Goal: Task Accomplishment & Management: Manage account settings

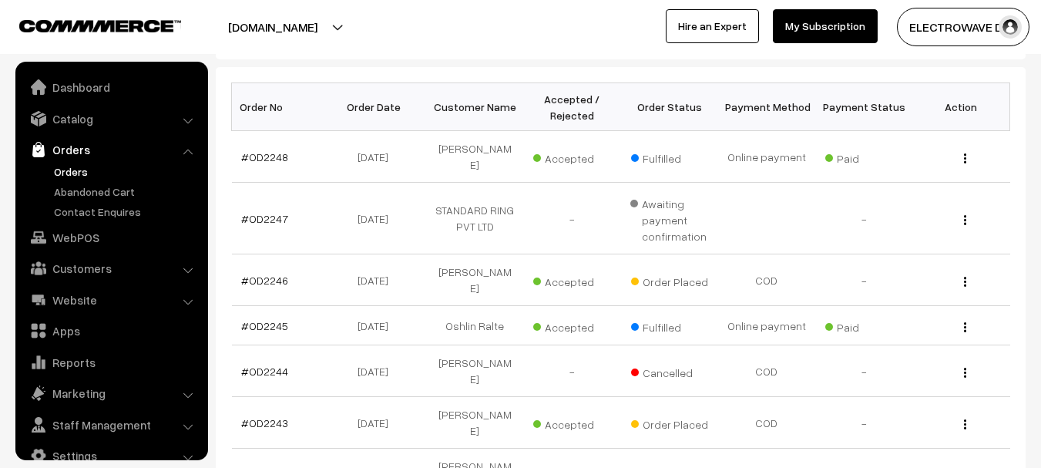
scroll to position [25, 0]
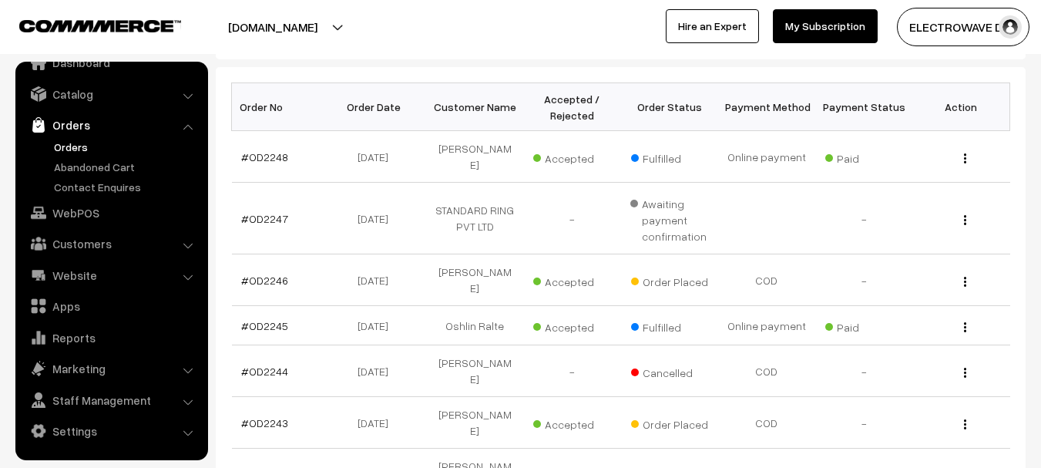
click at [76, 149] on link "Orders" at bounding box center [126, 147] width 153 height 16
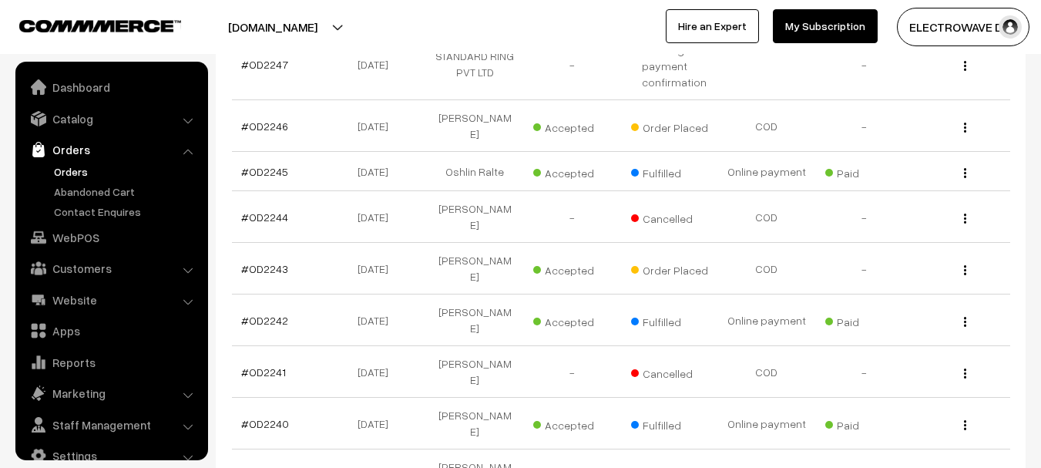
click at [76, 165] on link "Orders" at bounding box center [126, 171] width 153 height 16
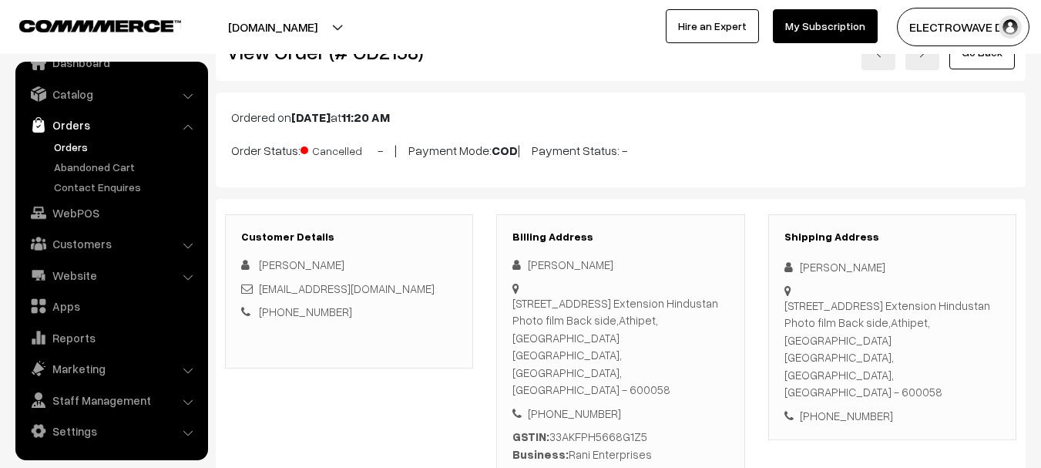
scroll to position [231, 0]
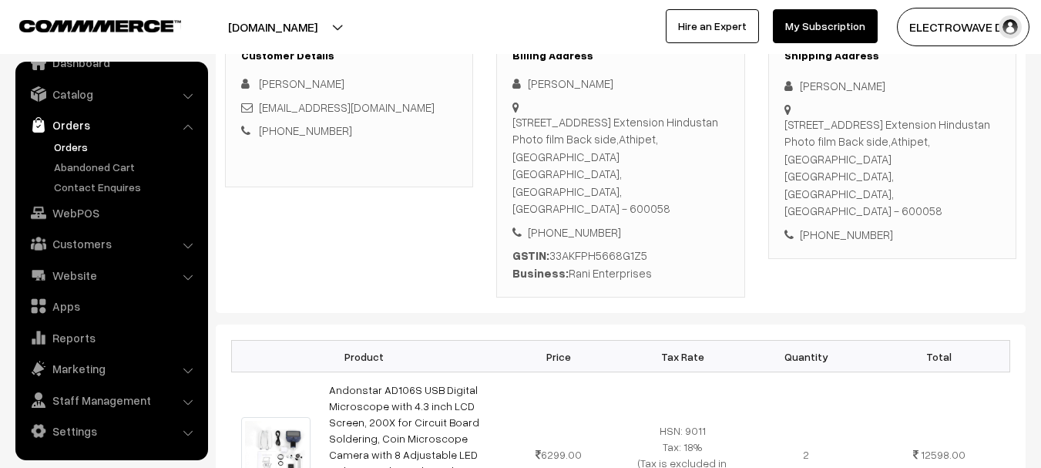
click at [611, 247] on div "GSTIN: 33AKFPH5668G1Z5 Business: Rani Enterprises" at bounding box center [620, 264] width 216 height 35
copy div "33AKFPH5668G1Z5"
click at [588, 180] on div "Door No :2/12,Shed No: 7B, 3rd Main Road Extension Hindustan Photo film Back si…" at bounding box center [620, 165] width 216 height 104
click at [575, 223] on div "+91 9500806863" at bounding box center [620, 232] width 216 height 18
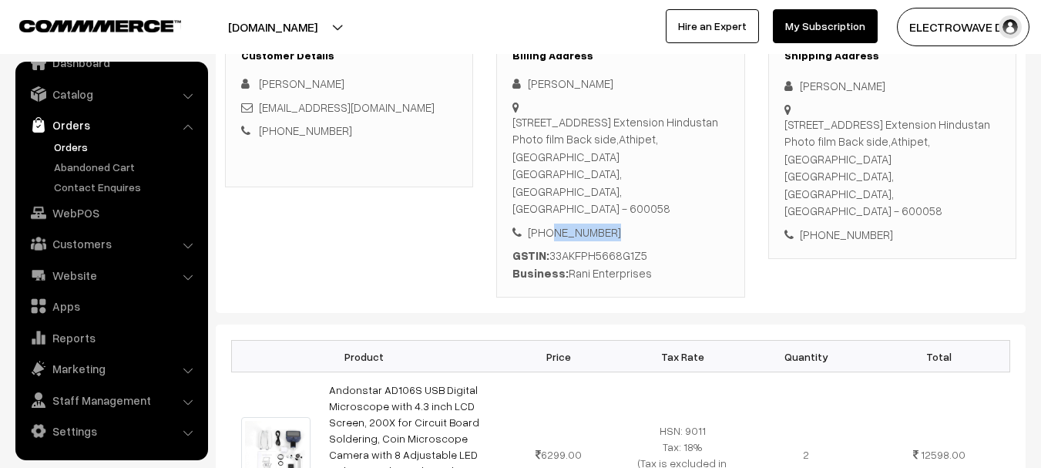
click at [575, 223] on div "+91 9500806863" at bounding box center [620, 232] width 216 height 18
copy div "9500806863"
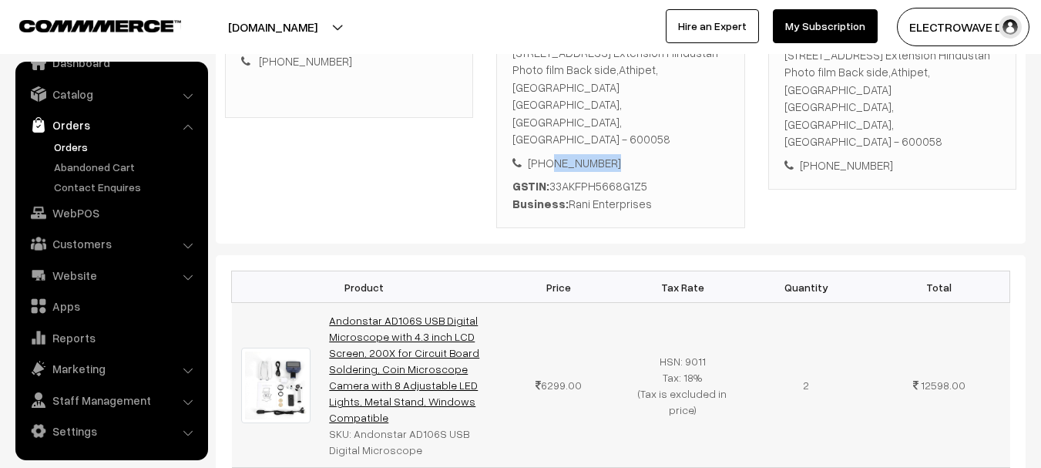
scroll to position [385, 0]
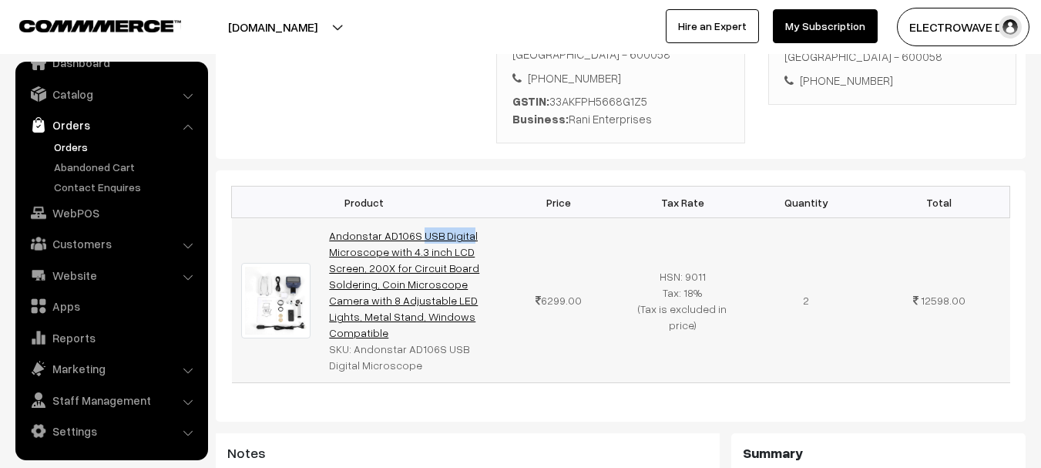
copy link "Andonstar"
drag, startPoint x: 322, startPoint y: 199, endPoint x: 378, endPoint y: 200, distance: 55.5
click at [378, 218] on td "Andonstar AD106S USB Digital Microscope with 4.3 inch LCD Screen, 200X for Circ…" at bounding box center [408, 300] width 177 height 165
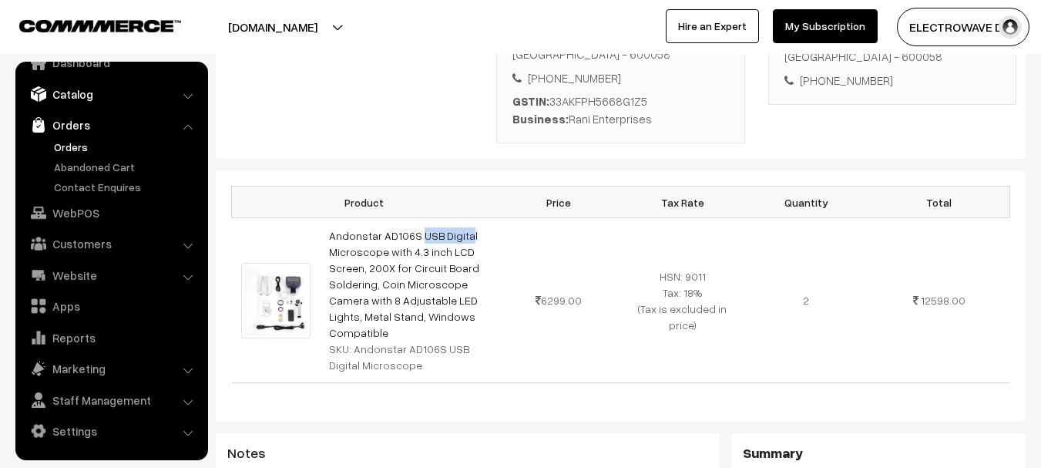
click at [82, 99] on link "Catalog" at bounding box center [110, 94] width 183 height 28
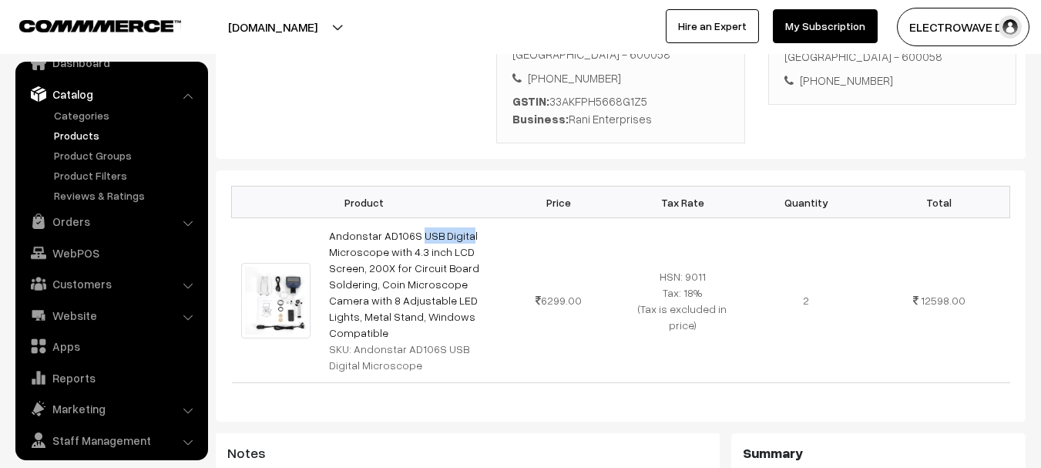
click at [77, 129] on link "Products" at bounding box center [126, 135] width 153 height 16
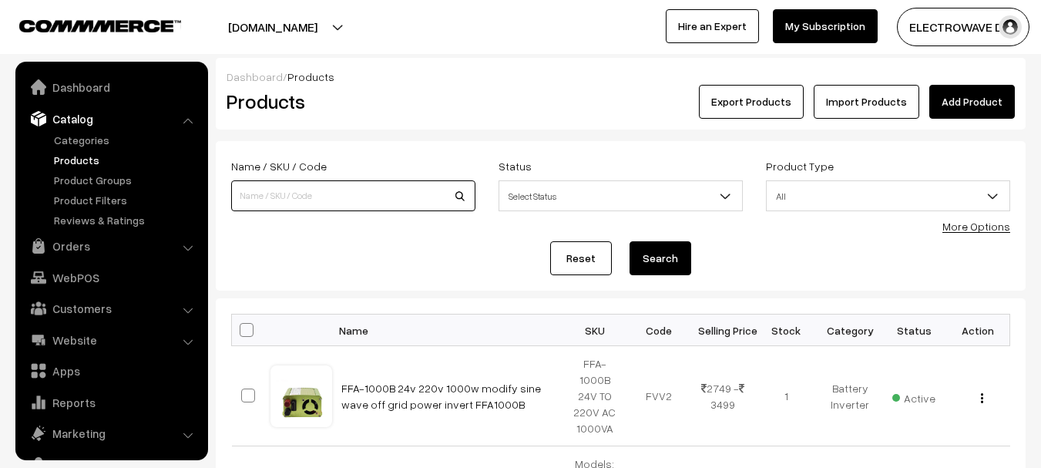
drag, startPoint x: 0, startPoint y: 0, endPoint x: 341, endPoint y: 200, distance: 395.8
click at [341, 200] on input at bounding box center [353, 195] width 244 height 31
paste input "Andonstar"
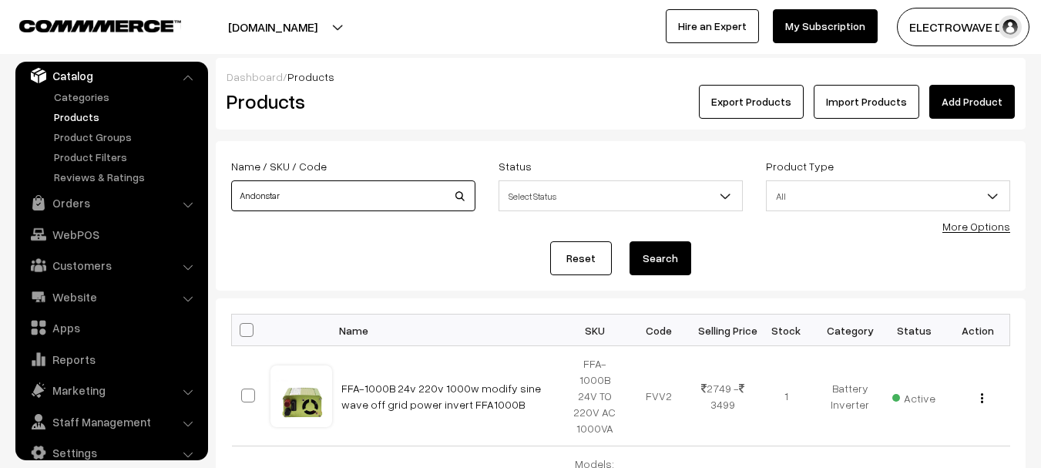
type input "Andonstar"
click at [630, 241] on button "Search" at bounding box center [661, 258] width 62 height 34
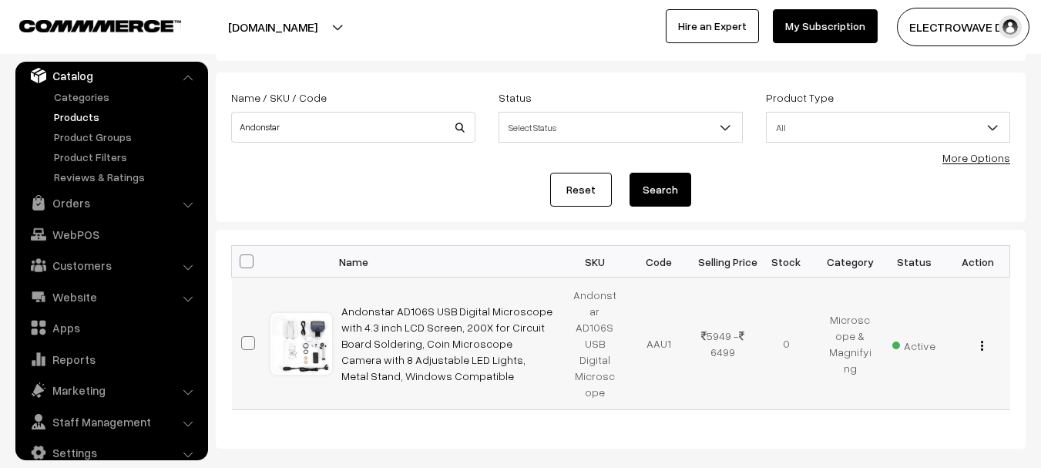
scroll to position [77, 0]
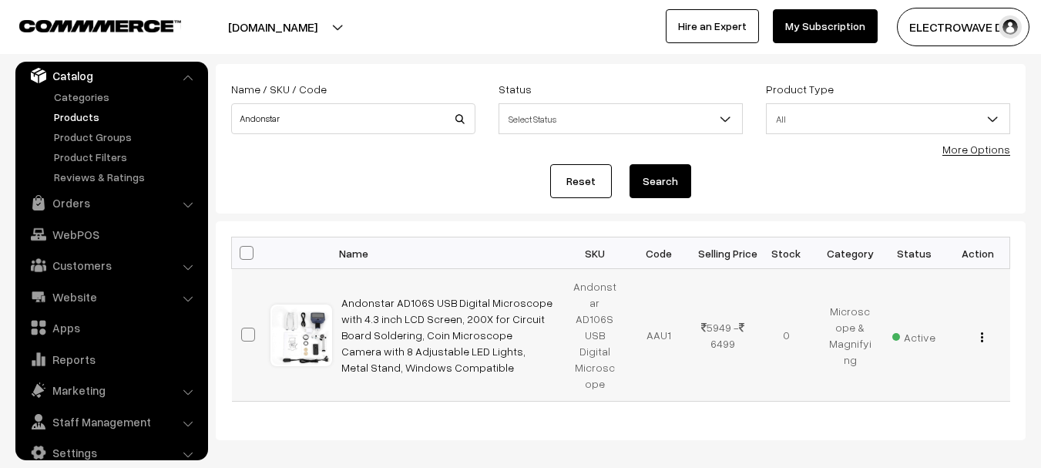
click at [983, 331] on button "button" at bounding box center [982, 337] width 4 height 12
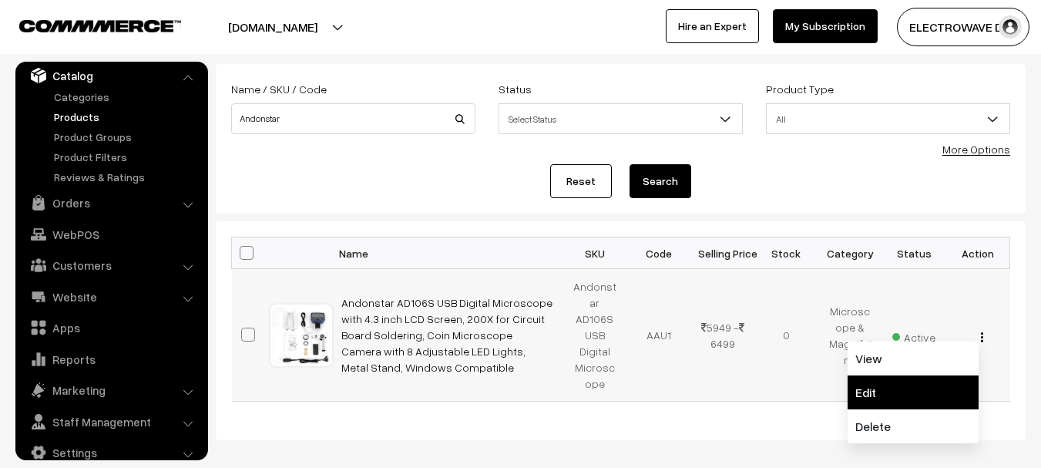
click at [896, 380] on link "Edit" at bounding box center [913, 392] width 131 height 34
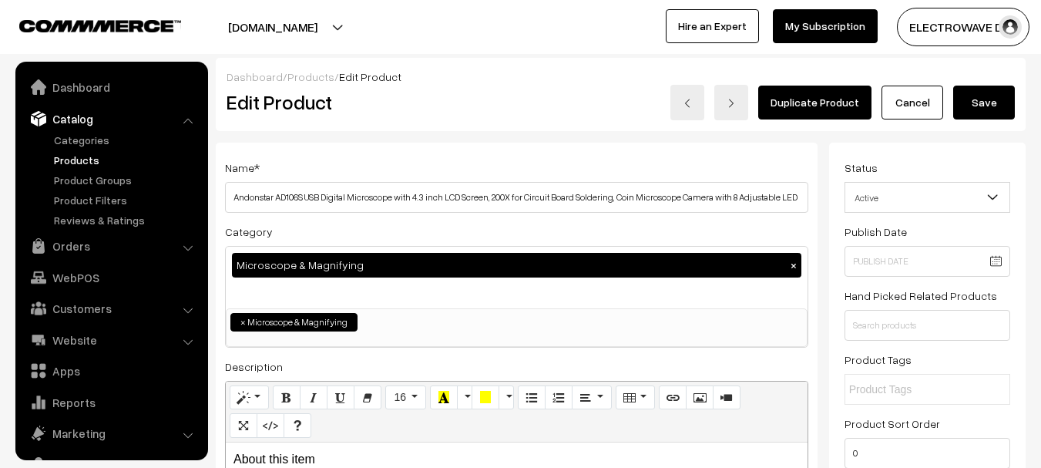
scroll to position [43, 0]
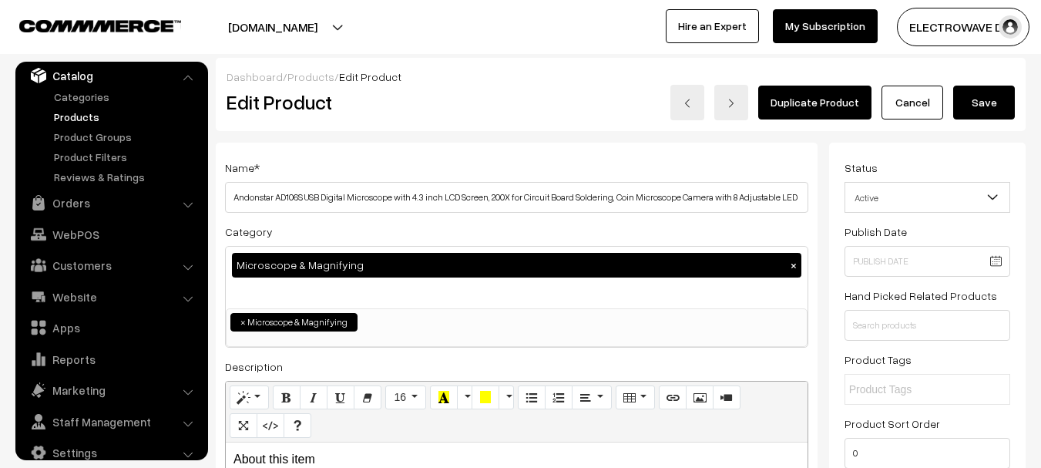
click at [325, 196] on h3 "Adjust Quantity" at bounding box center [285, 214] width 137 height 52
click at [316, 193] on h3 "Adjust Quantity" at bounding box center [285, 214] width 137 height 52
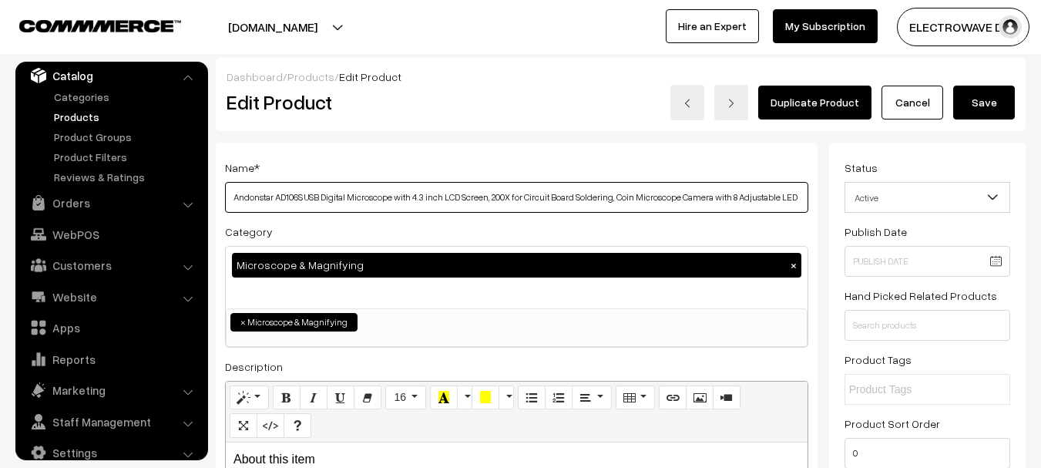
click at [710, 200] on input "Andonstar AD106S USB Digital Microscope with 4.3 inch LCD Screen, 200X for Circ…" at bounding box center [516, 197] width 583 height 31
click at [260, 197] on input "Andonstar AD106S USB Digital Microscope with 4.3 inch LCD Screen, 200X for Circ…" at bounding box center [516, 197] width 583 height 31
click at [239, 198] on input "AD106S USB Digital Microscope with 4.3 inch LCD Screen, 200X for Circuit Board …" at bounding box center [516, 197] width 583 height 31
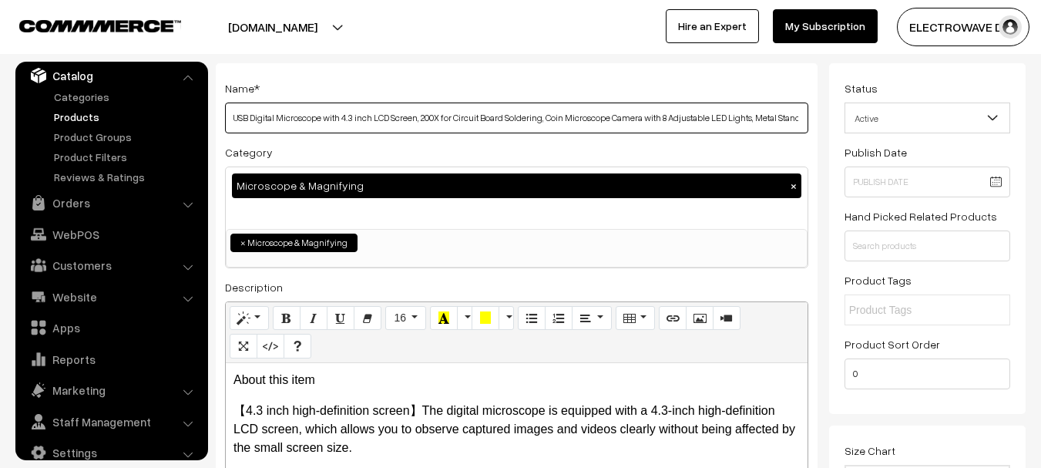
scroll to position [231, 0]
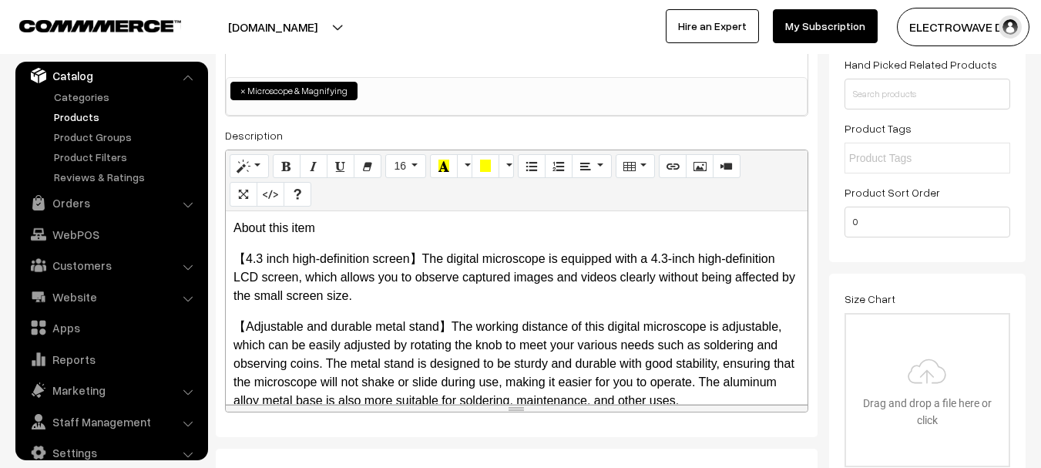
type input "USB Digital Microscope with 4.3 inch LCD Screen, 200X for Circuit Board Solderi…"
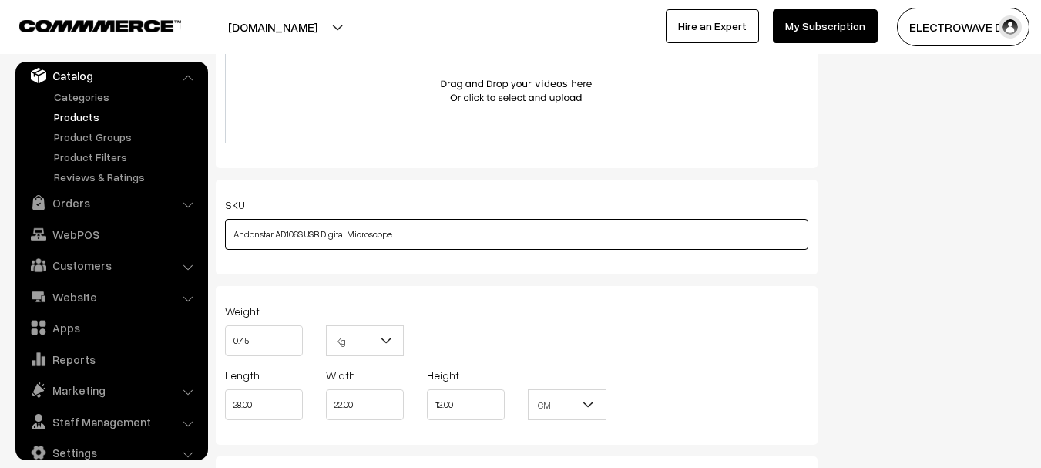
click at [264, 235] on input "Andonstar AD106S USB Digital Microscope" at bounding box center [516, 234] width 583 height 31
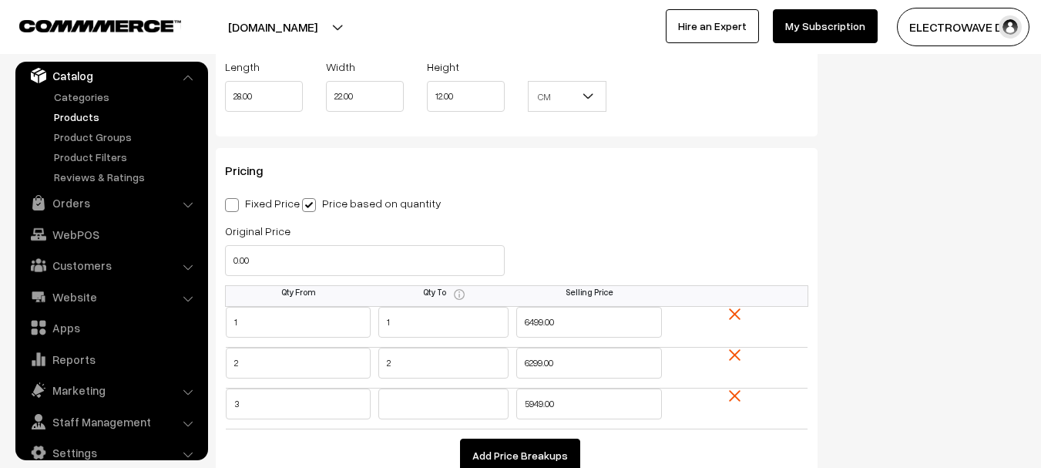
type input "AD106S USB Digital Microscope"
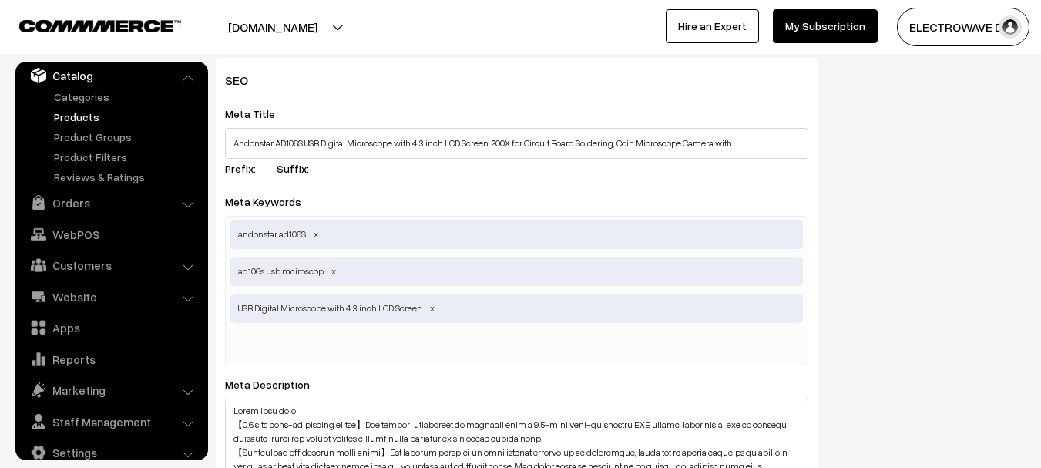
scroll to position [1892, 0]
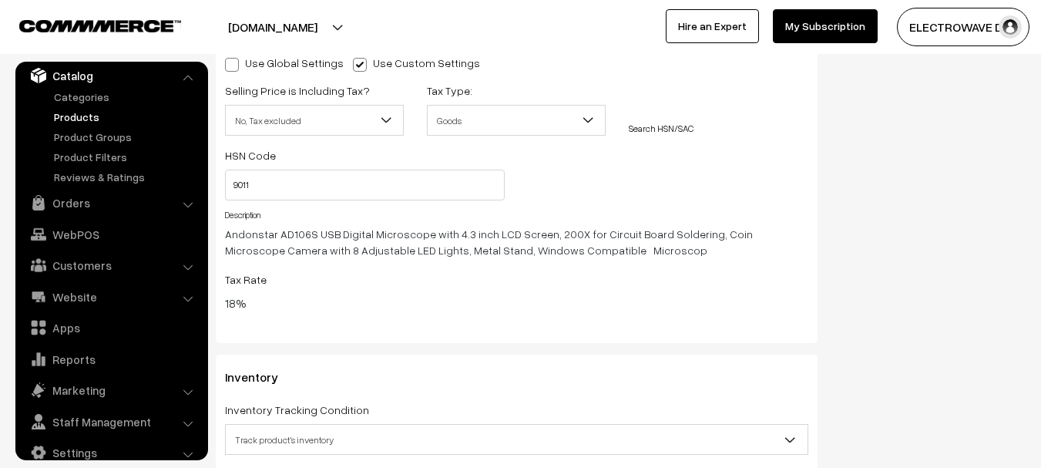
click at [243, 233] on span "Andonstar AD106S USB Digital Microscope with 4.3 inch LCD Screen, 200X for Circ…" at bounding box center [516, 242] width 583 height 32
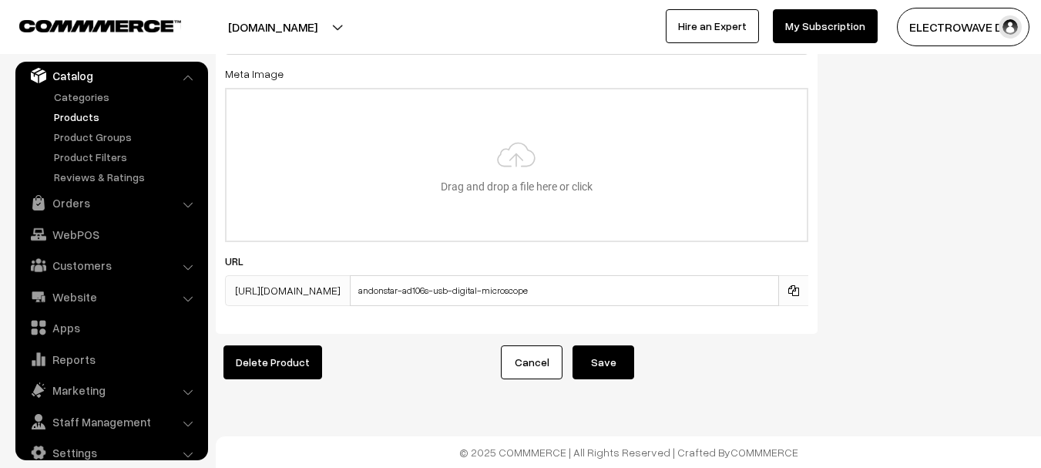
scroll to position [2768, 0]
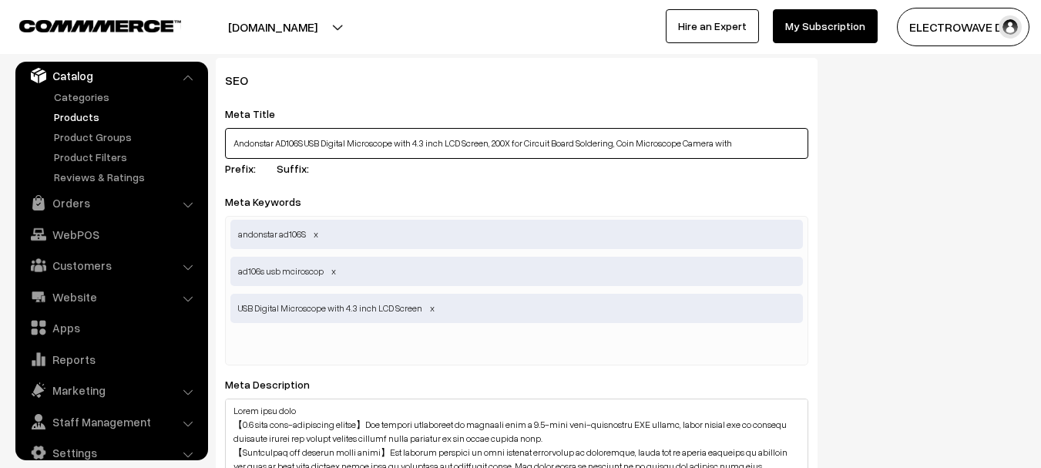
click at [290, 142] on input "Andonstar AD106S USB Digital Microscope with 4.3 inch LCD Screen, 200X for Circ…" at bounding box center [516, 143] width 583 height 31
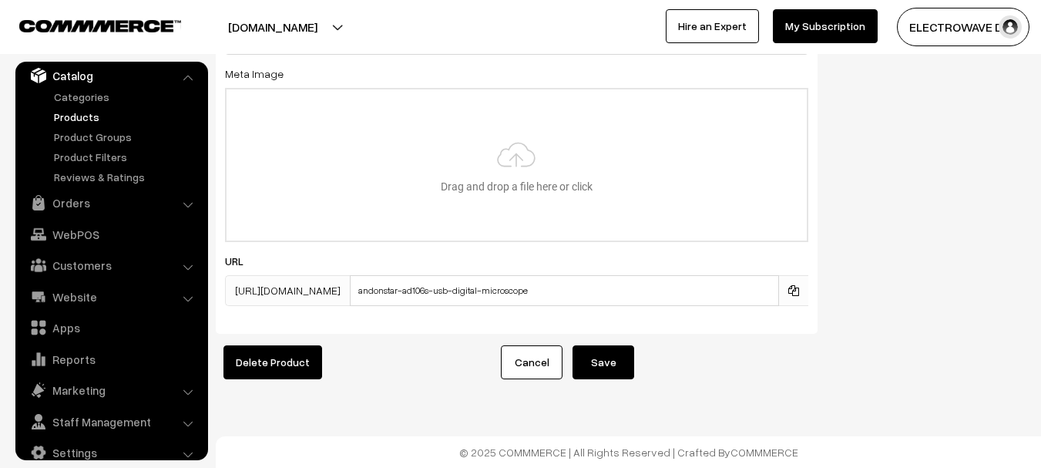
scroll to position [2805, 0]
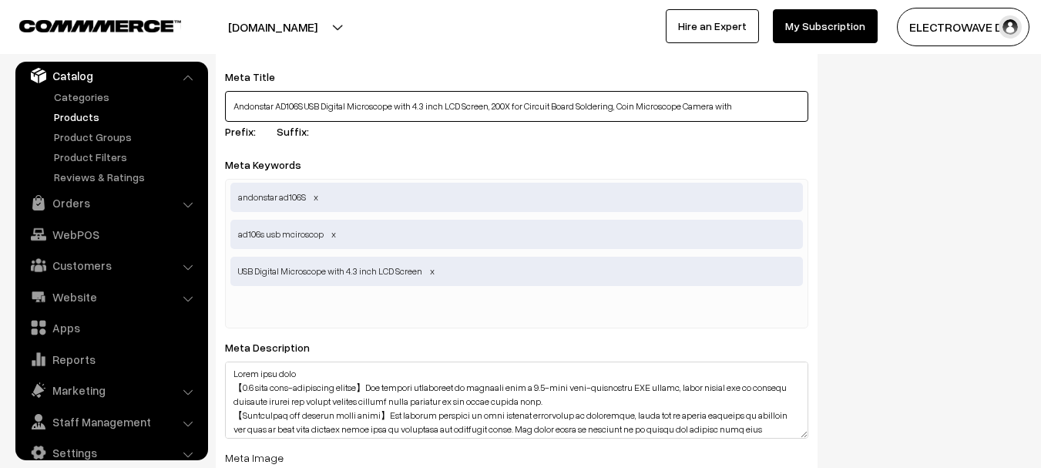
click at [291, 108] on input "Andonstar AD106S USB Digital Microscope with 4.3 inch LCD Screen, 200X for Circ…" at bounding box center [516, 106] width 583 height 31
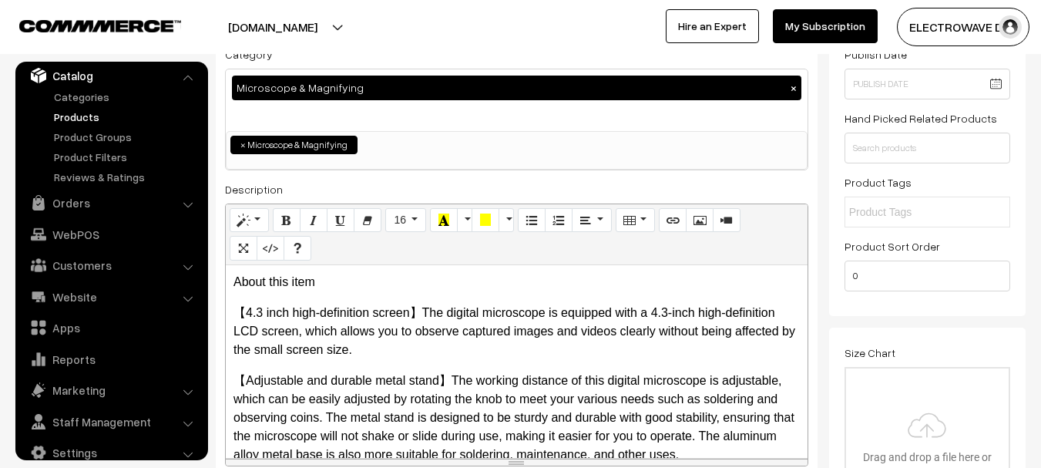
scroll to position [10, 0]
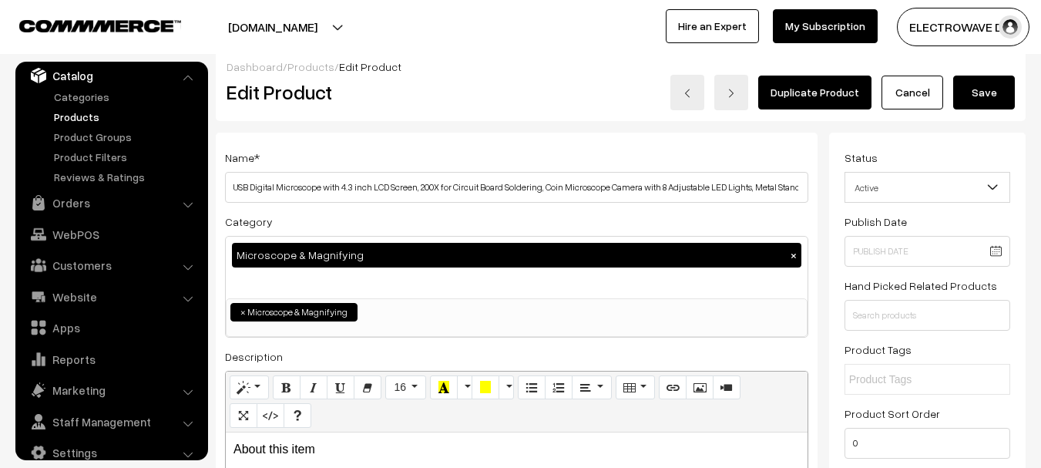
click at [983, 94] on button "Save" at bounding box center [984, 93] width 62 height 34
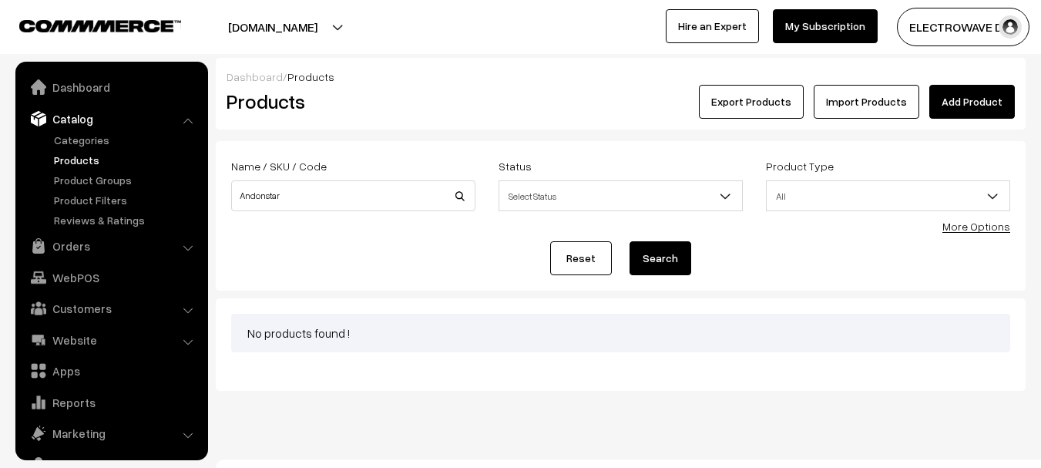
scroll to position [43, 0]
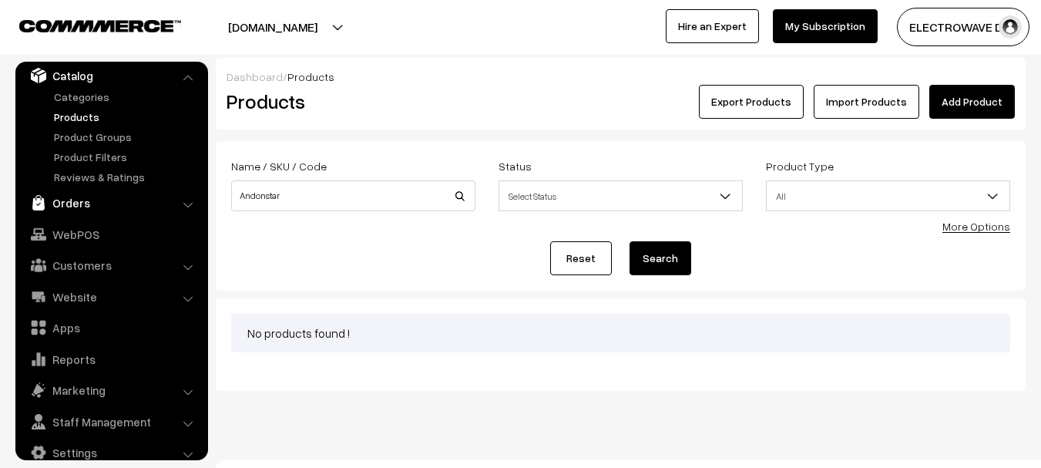
click at [65, 202] on link "Orders" at bounding box center [110, 203] width 183 height 28
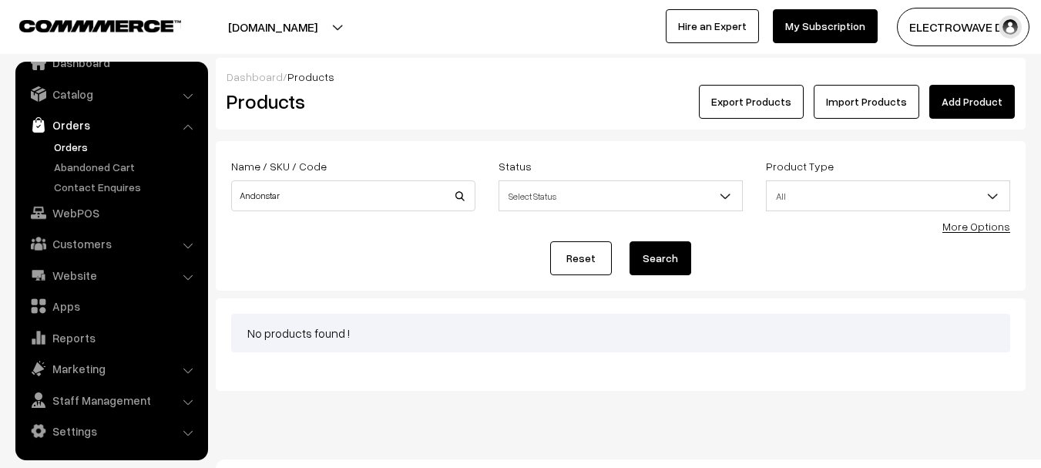
click at [69, 144] on link "Orders" at bounding box center [126, 147] width 153 height 16
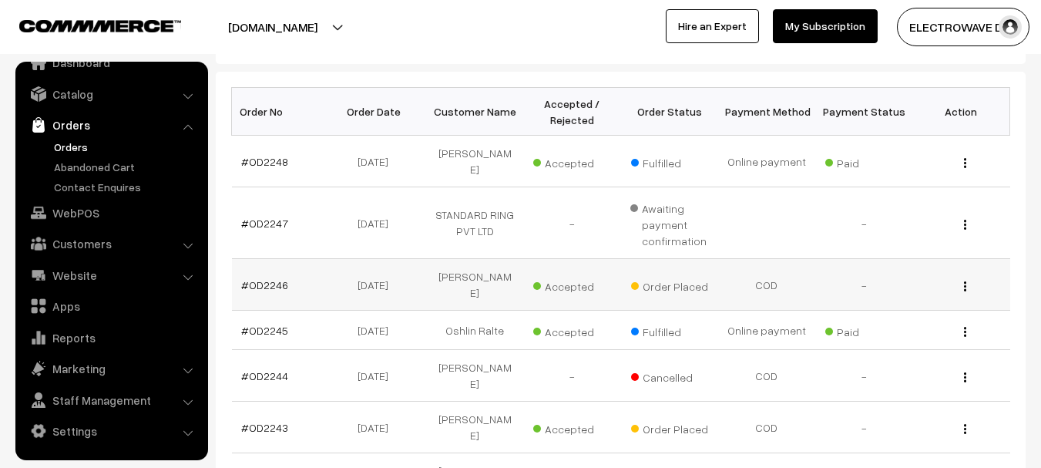
scroll to position [77, 0]
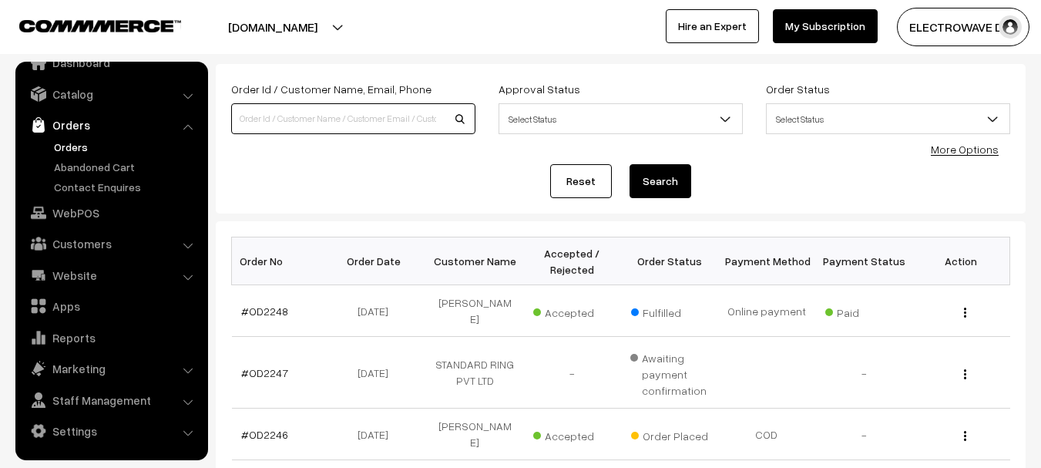
click at [351, 126] on input at bounding box center [353, 118] width 244 height 31
paste input "AD106S"
type input "AD106S"
click at [630, 164] on button "Search" at bounding box center [661, 181] width 62 height 34
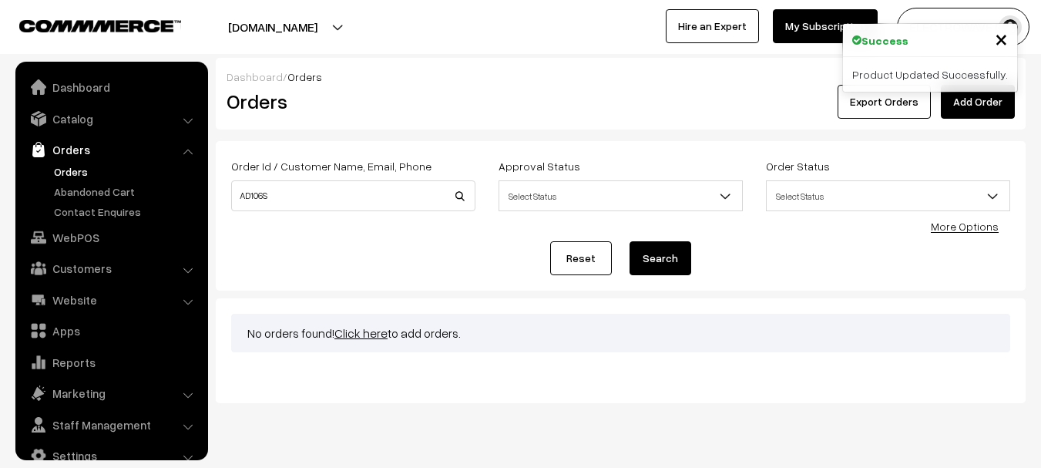
scroll to position [25, 0]
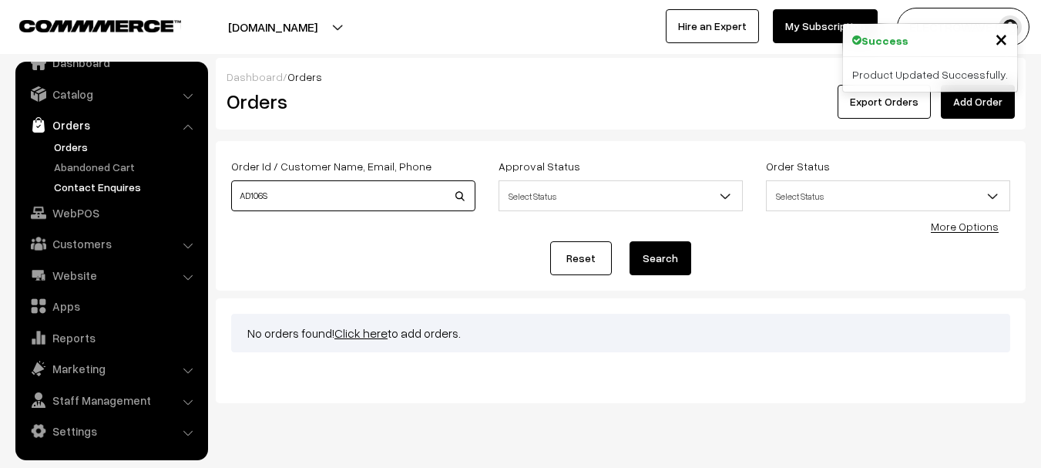
drag, startPoint x: 330, startPoint y: 192, endPoint x: 190, endPoint y: 193, distance: 140.2
click at [190, 193] on body "Thank you for showing interest. Our team will call you shortly. Close dhruvpro.…" at bounding box center [520, 251] width 1041 height 503
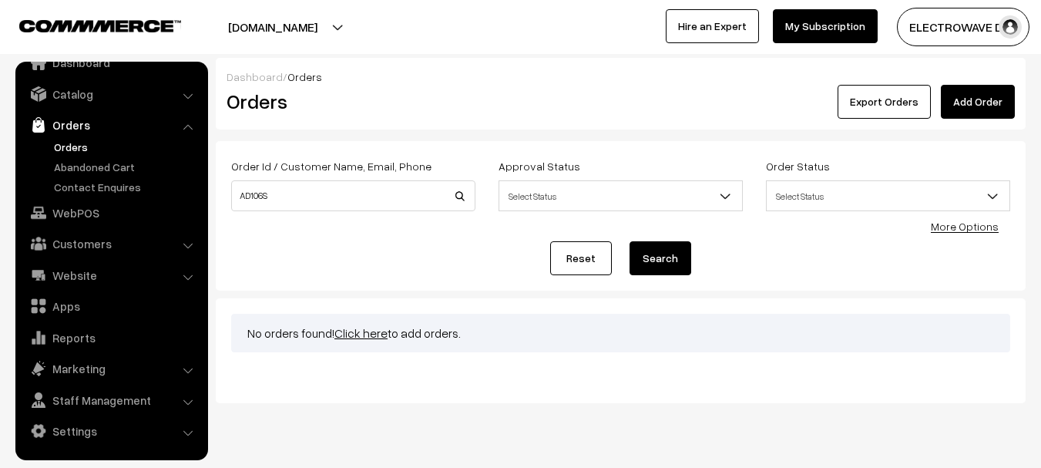
click at [286, 19] on button "[DOMAIN_NAME]" at bounding box center [272, 27] width 197 height 39
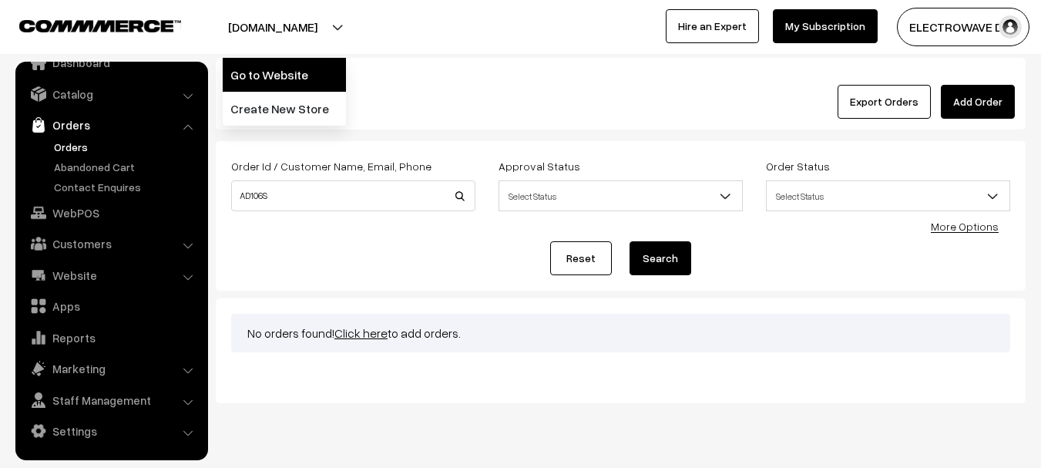
click at [284, 66] on link "Go to Website" at bounding box center [284, 75] width 123 height 34
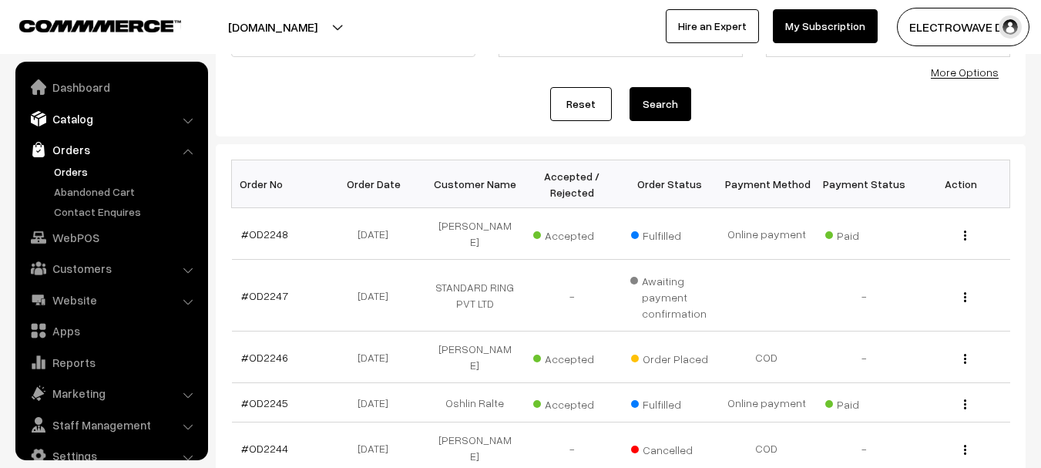
click at [95, 112] on link "Catalog" at bounding box center [110, 119] width 183 height 28
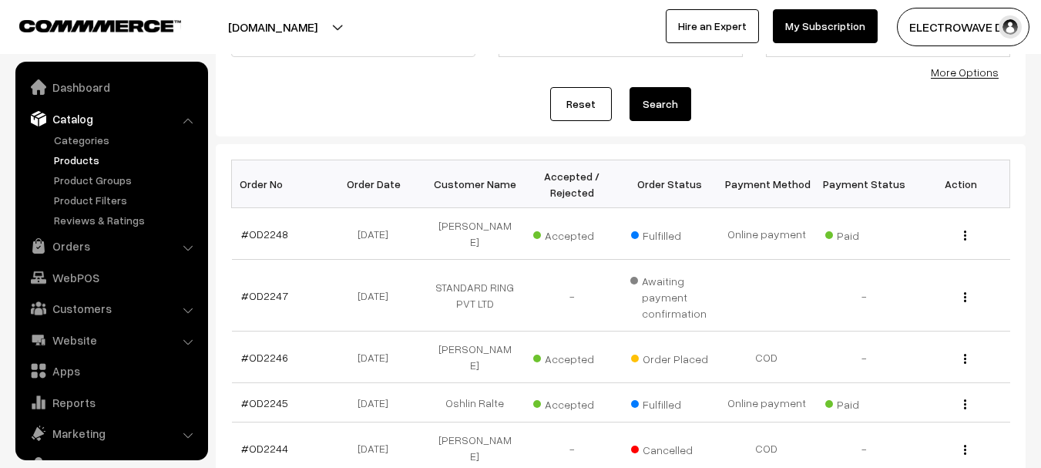
click at [82, 163] on link "Products" at bounding box center [126, 160] width 153 height 16
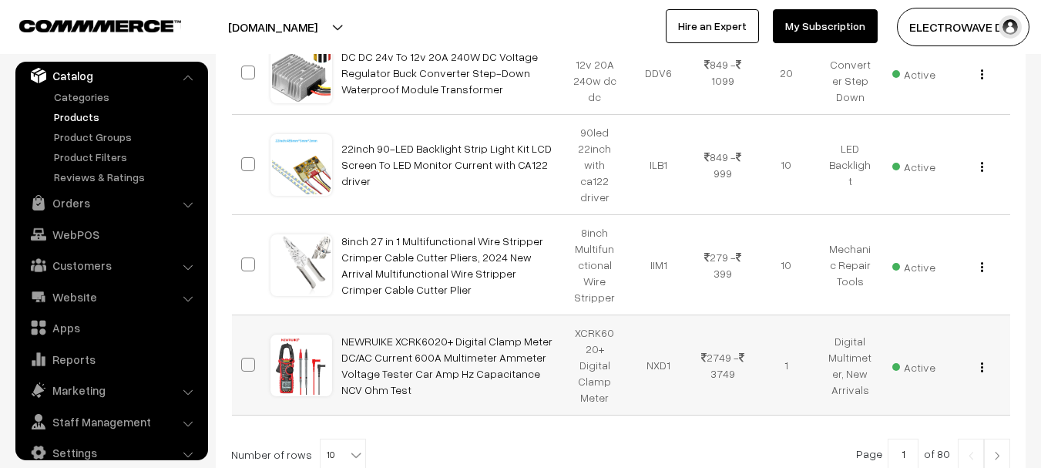
scroll to position [1002, 0]
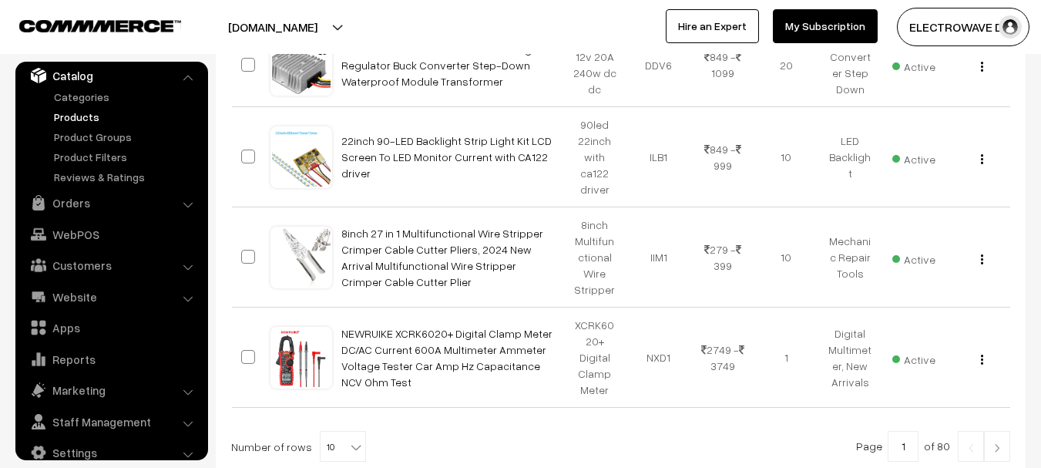
click at [348, 439] on b at bounding box center [355, 446] width 15 height 15
select select "100"
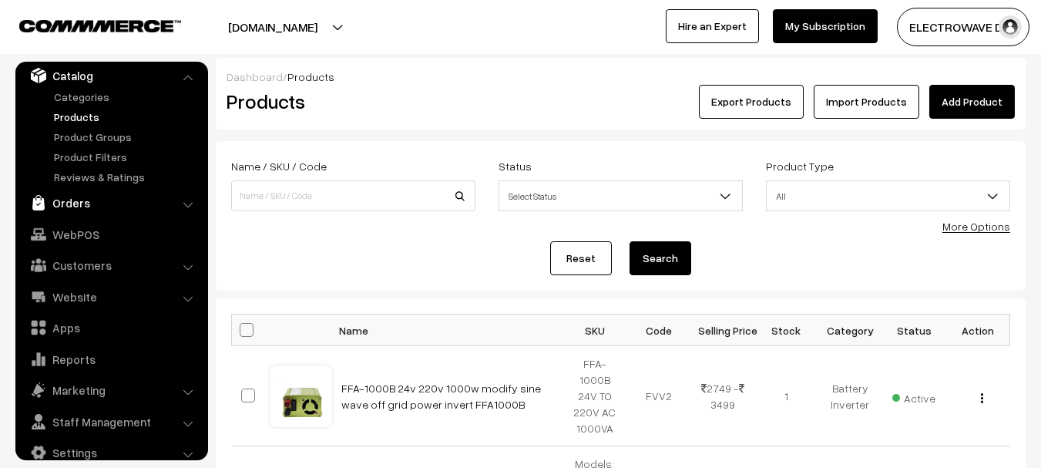
click at [67, 201] on link "Orders" at bounding box center [110, 203] width 183 height 28
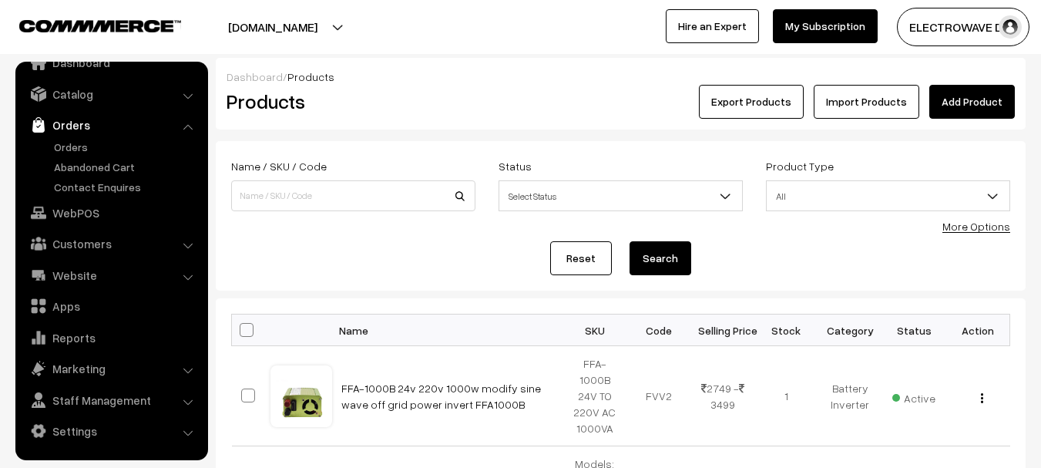
click at [658, 196] on span "Select Status" at bounding box center [620, 196] width 243 height 27
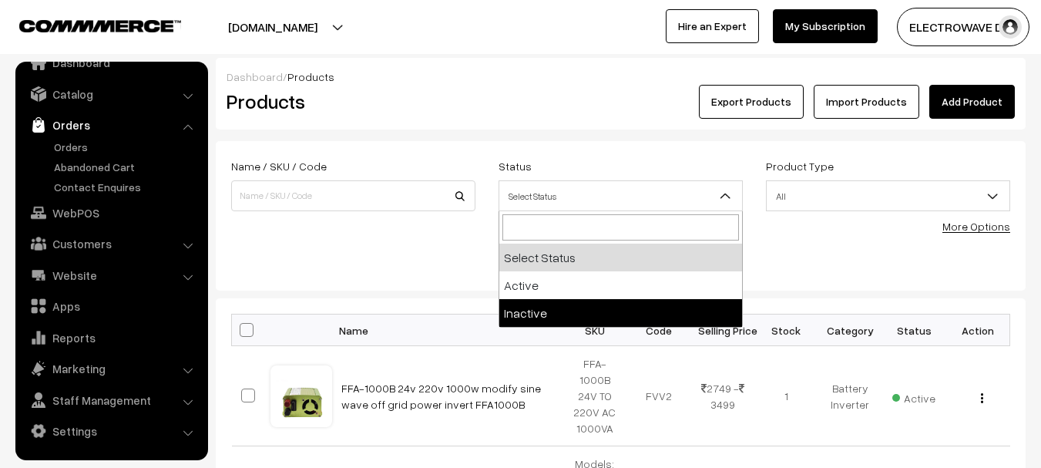
drag, startPoint x: 583, startPoint y: 297, endPoint x: 585, endPoint y: 304, distance: 7.9
select select "inactive"
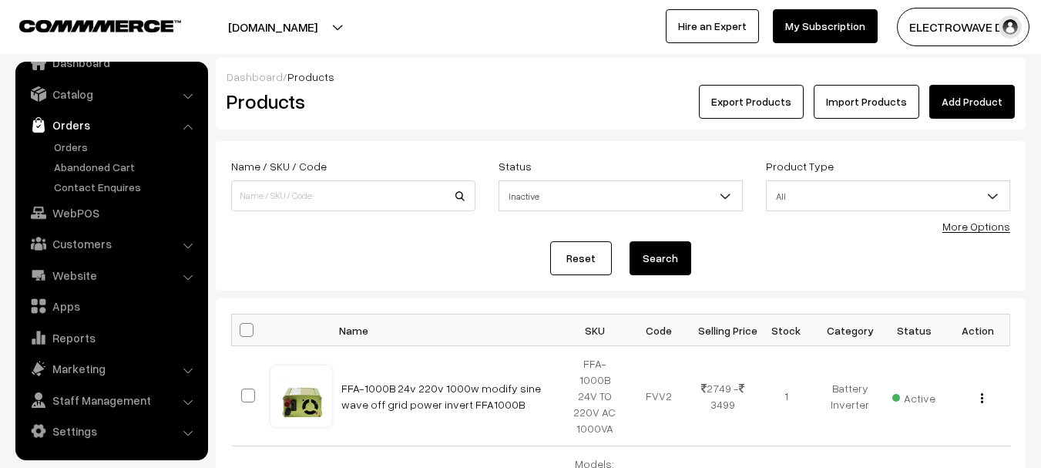
click at [673, 257] on button "Search" at bounding box center [661, 258] width 62 height 34
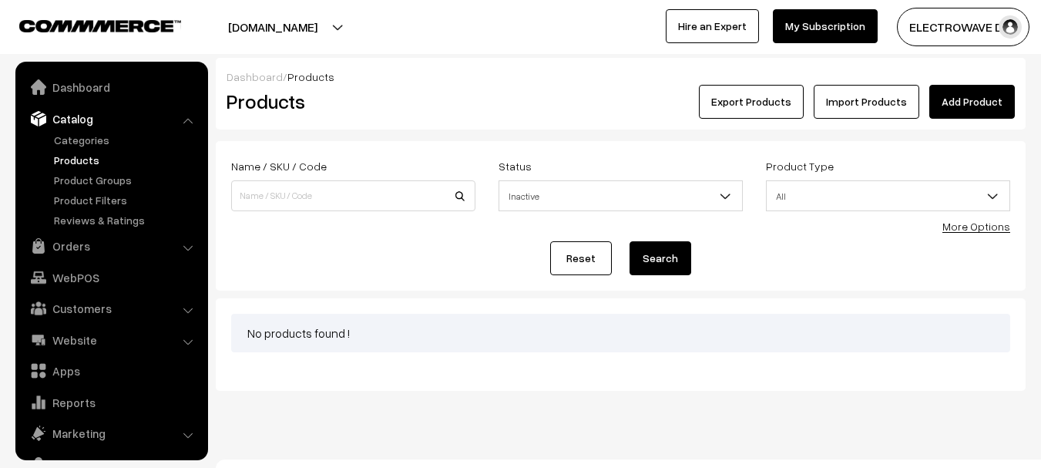
scroll to position [43, 0]
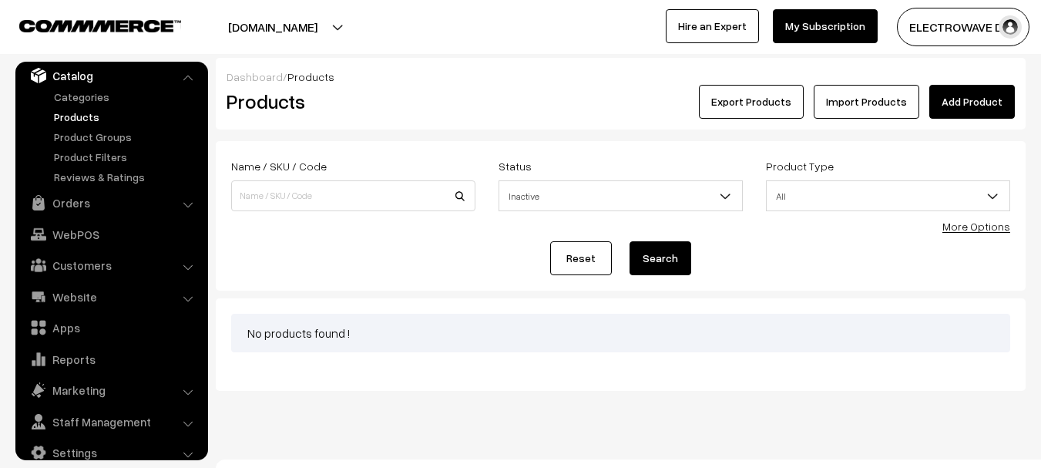
click at [582, 196] on span "Inactive" at bounding box center [620, 196] width 243 height 27
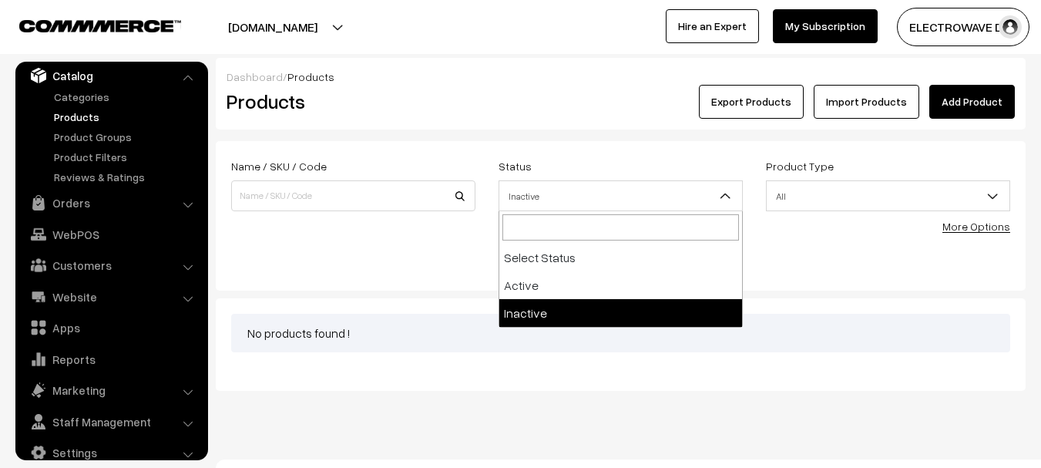
click at [963, 200] on span "All" at bounding box center [888, 196] width 243 height 27
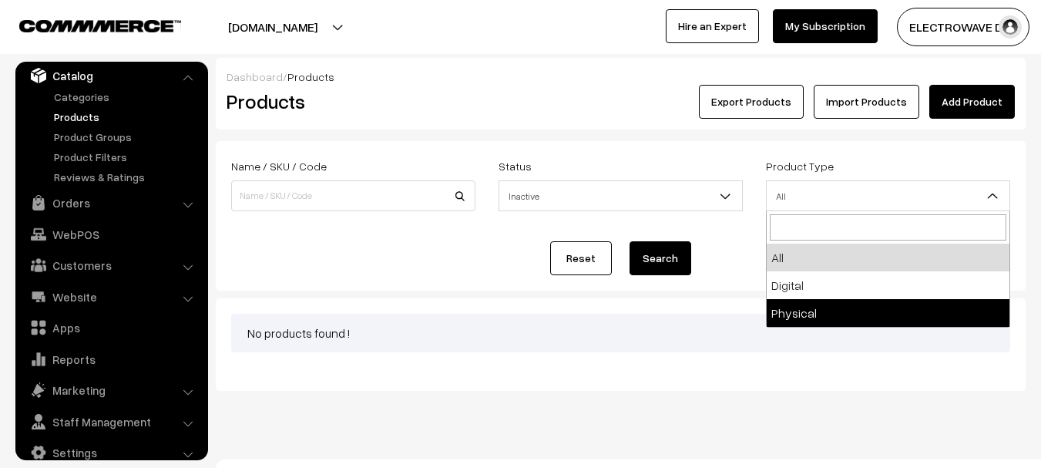
click at [688, 315] on div "No products found !" at bounding box center [620, 333] width 779 height 39
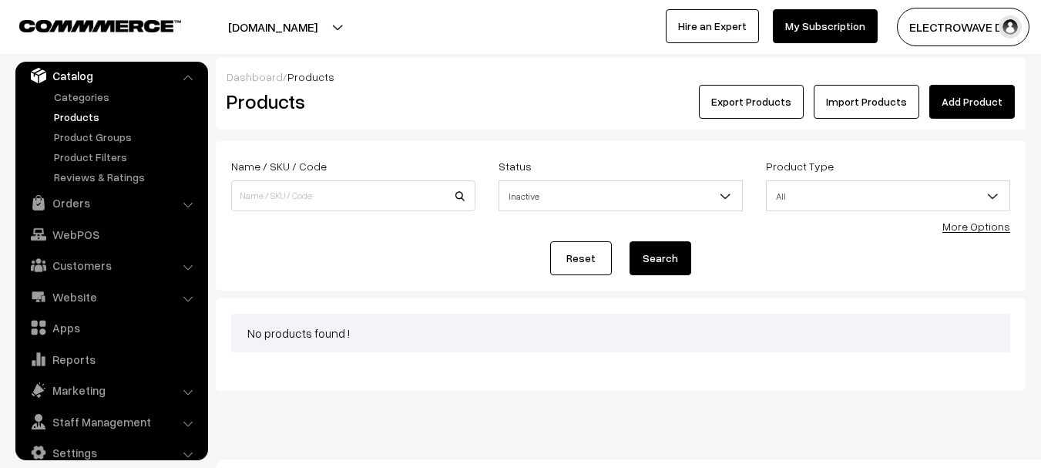
scroll to position [23, 0]
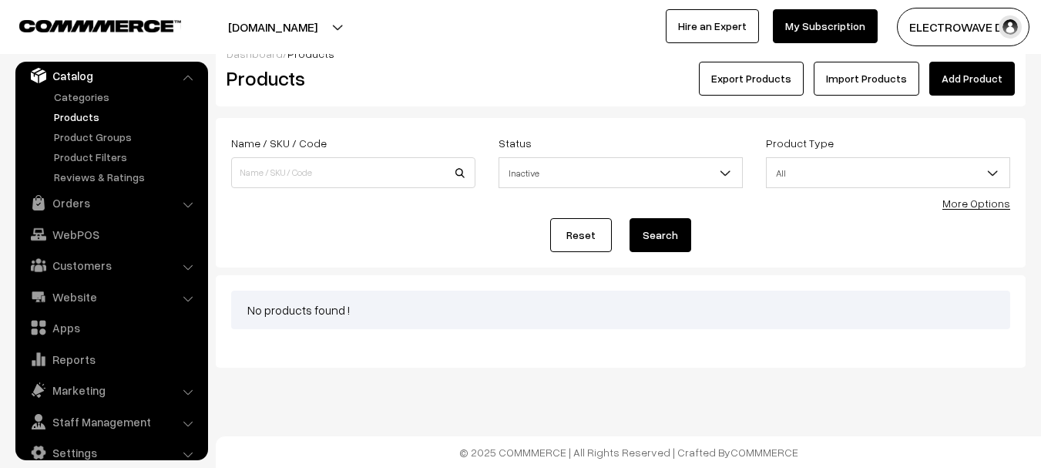
click at [652, 230] on button "Search" at bounding box center [661, 235] width 62 height 34
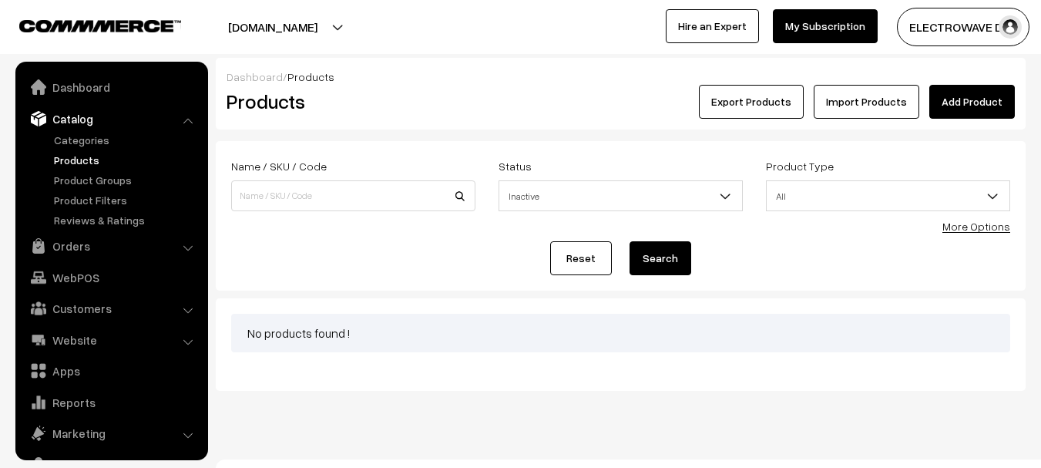
scroll to position [43, 0]
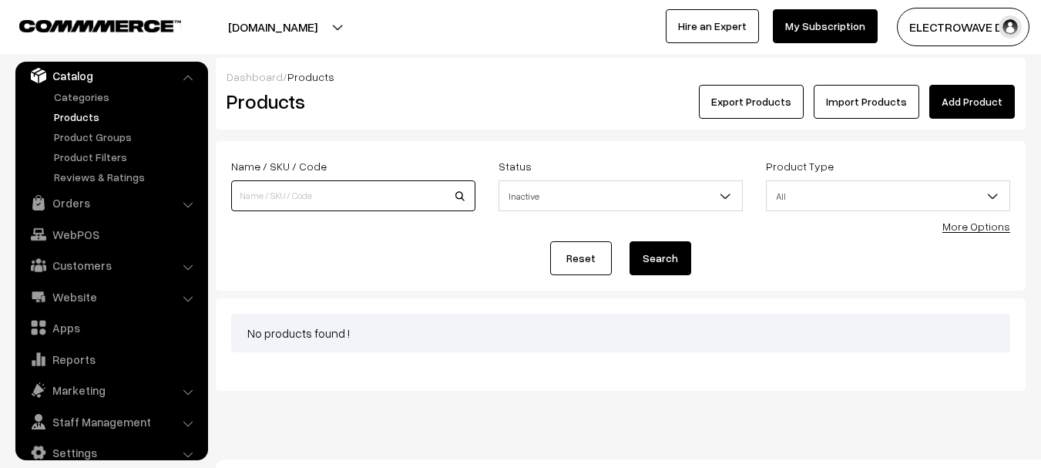
click at [280, 186] on input at bounding box center [353, 195] width 244 height 31
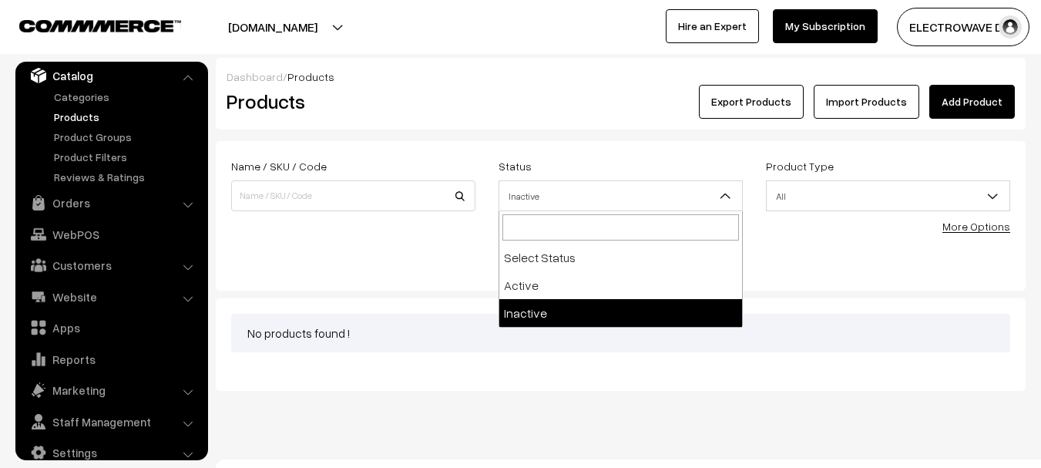
click at [697, 196] on span "Inactive" at bounding box center [620, 196] width 243 height 27
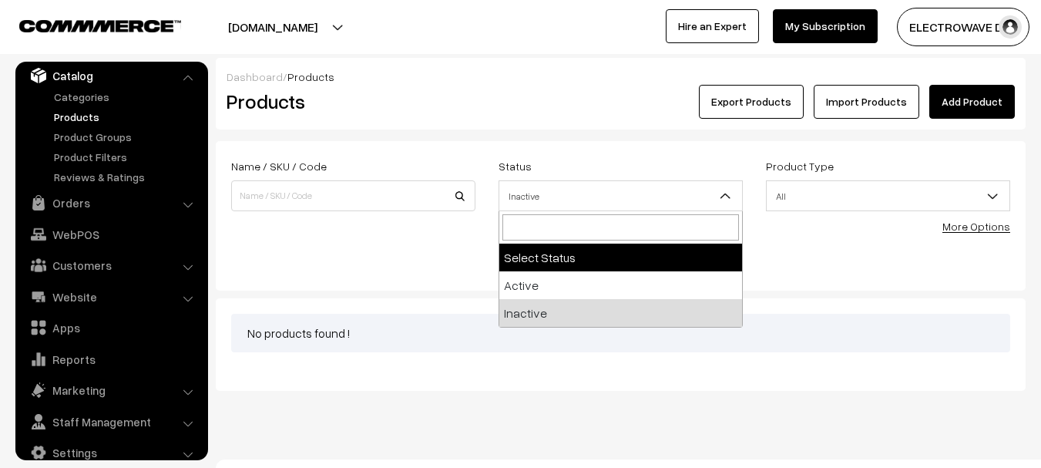
click at [791, 249] on div "Reset Search" at bounding box center [620, 258] width 779 height 34
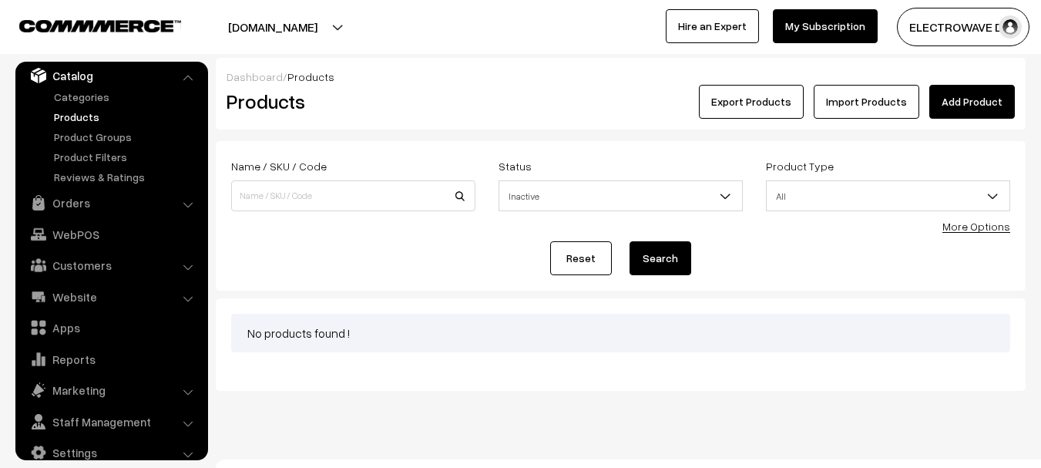
click at [985, 227] on link "More Options" at bounding box center [976, 226] width 68 height 13
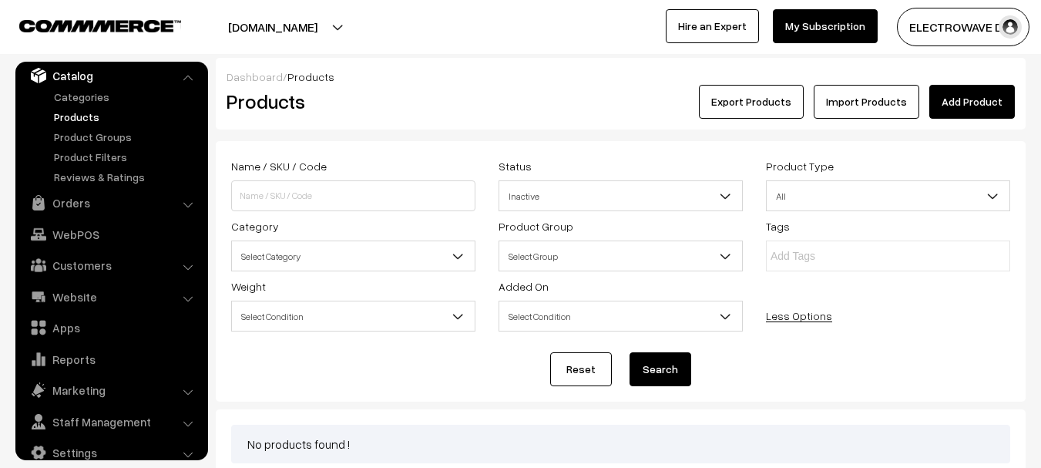
click at [512, 255] on span "Select Group" at bounding box center [620, 256] width 243 height 27
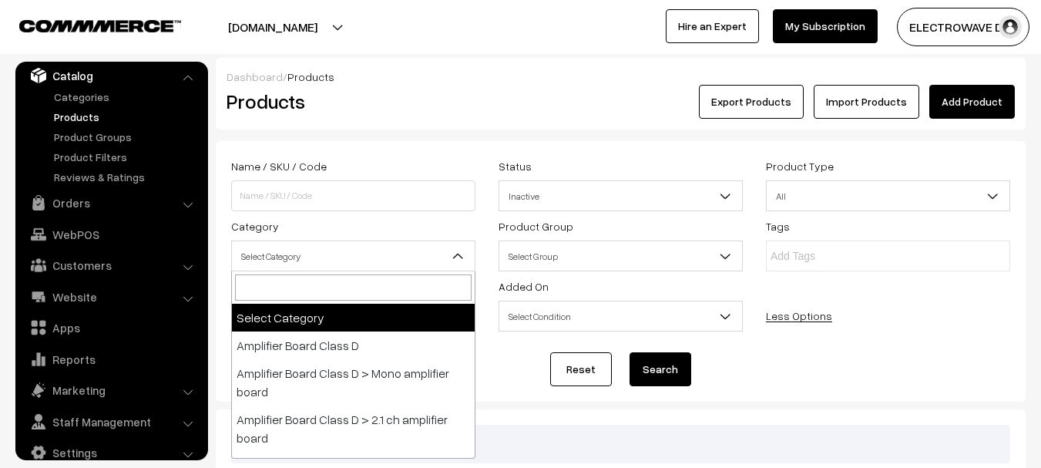
click at [312, 260] on span "Select Category" at bounding box center [353, 256] width 243 height 27
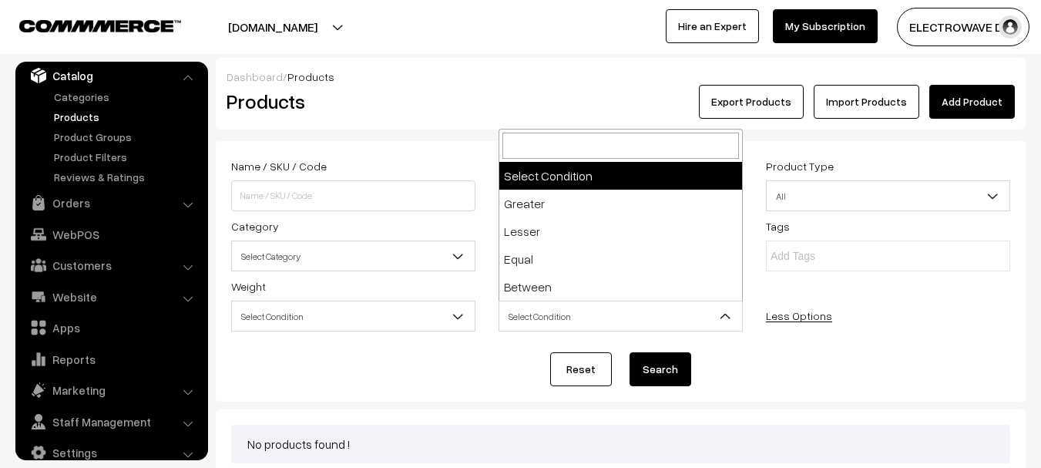
click at [586, 311] on span "Select Condition" at bounding box center [620, 316] width 243 height 27
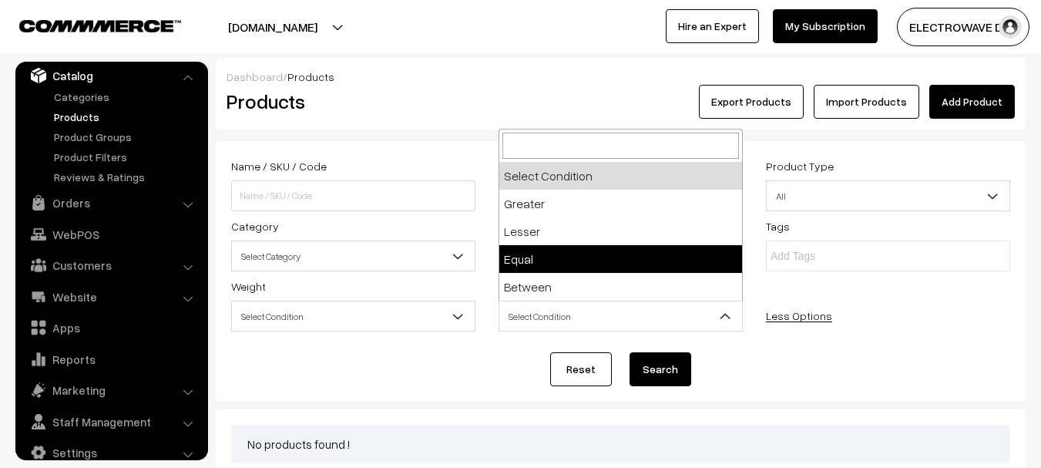
click at [840, 255] on input "text" at bounding box center [838, 256] width 135 height 16
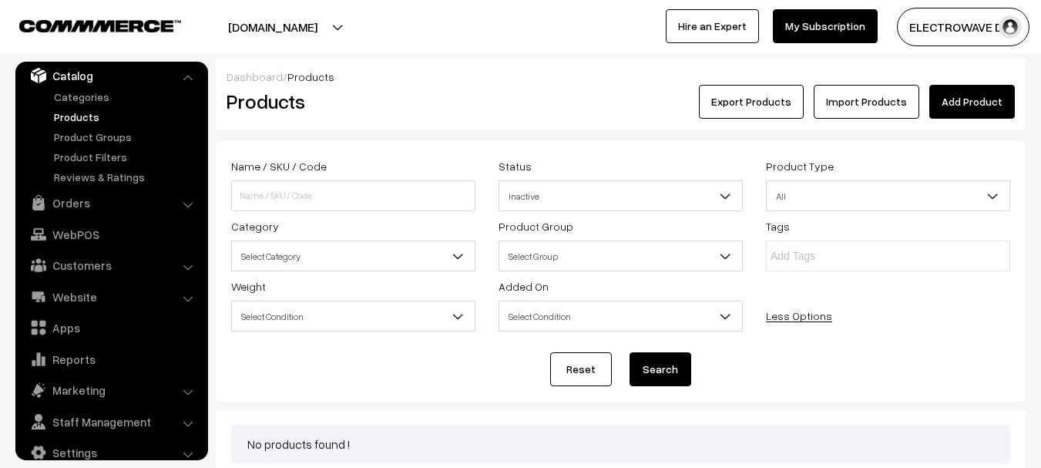
click at [559, 240] on span "Select Group" at bounding box center [621, 255] width 244 height 31
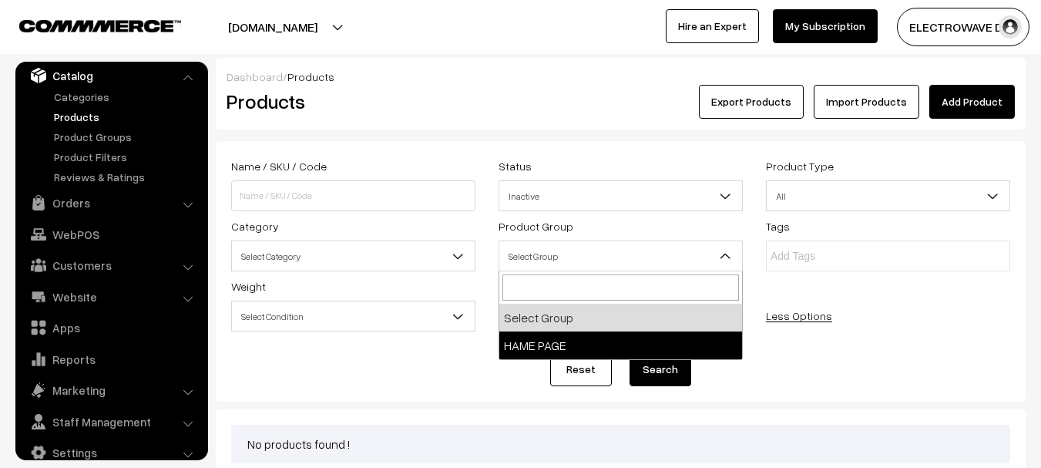
click at [326, 256] on span "Select Category" at bounding box center [353, 256] width 243 height 27
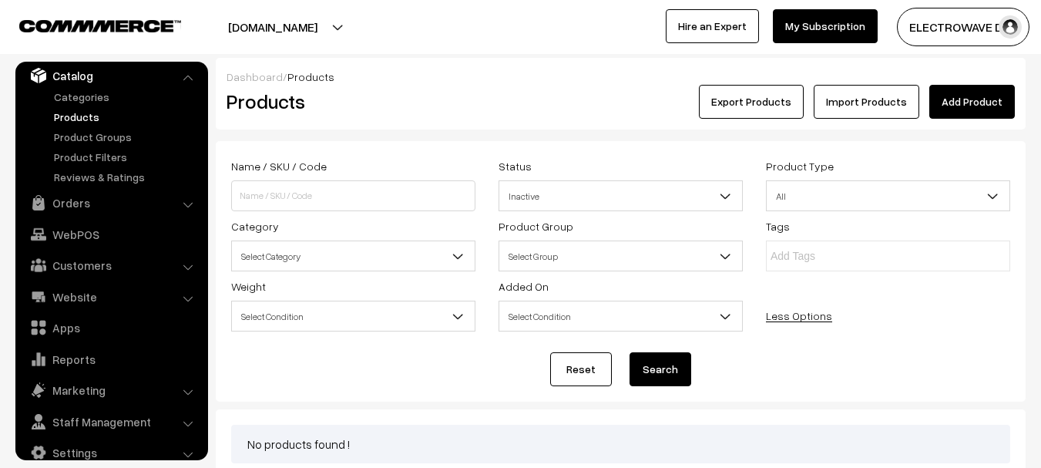
click at [800, 264] on input "text" at bounding box center [838, 256] width 135 height 16
click at [628, 252] on span "Select Group" at bounding box center [620, 256] width 243 height 27
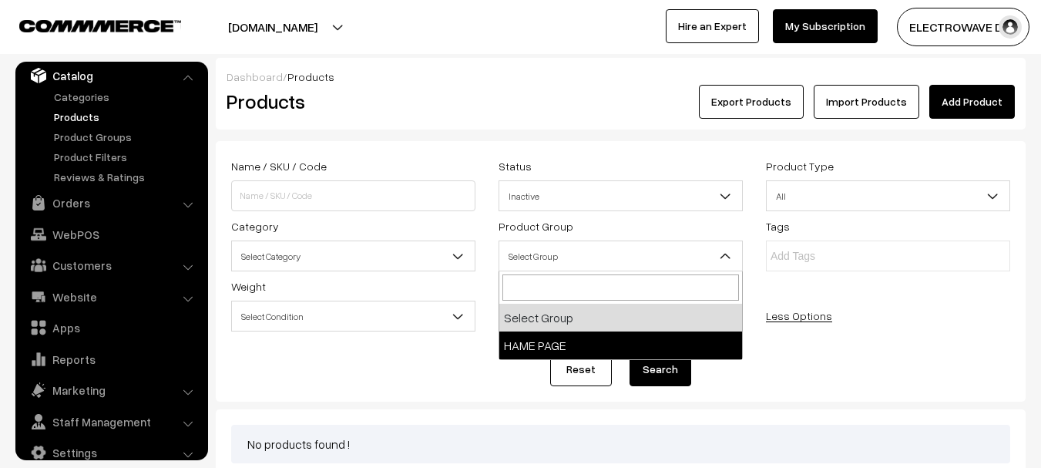
select select "1"
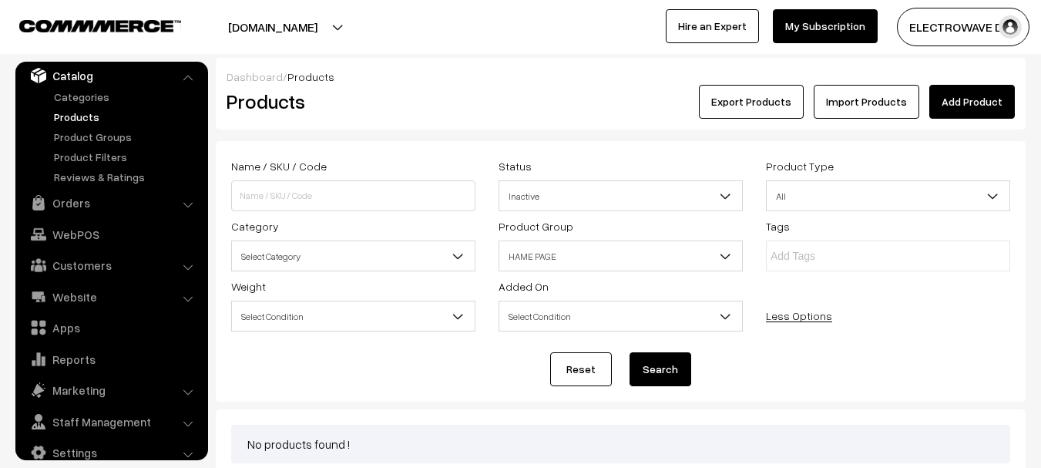
click at [660, 361] on button "Search" at bounding box center [661, 369] width 62 height 34
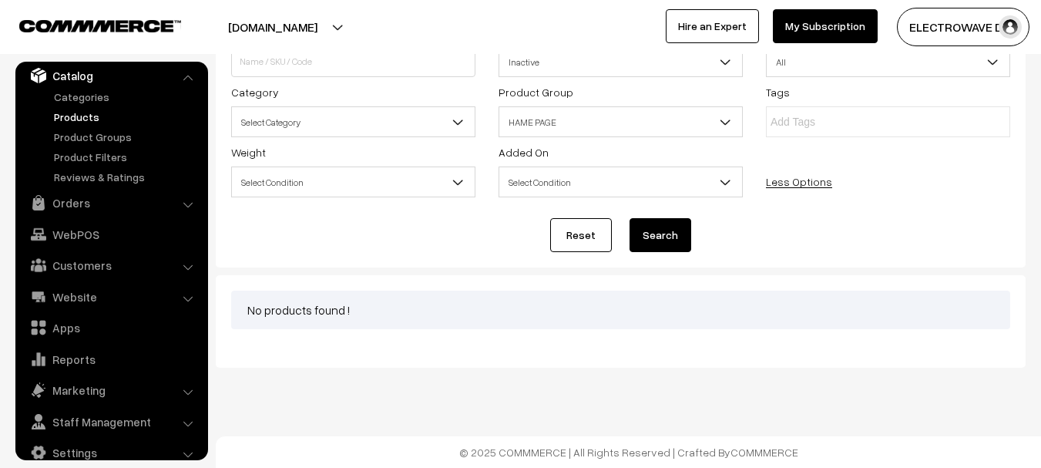
click at [567, 170] on span "Select Condition" at bounding box center [620, 182] width 243 height 27
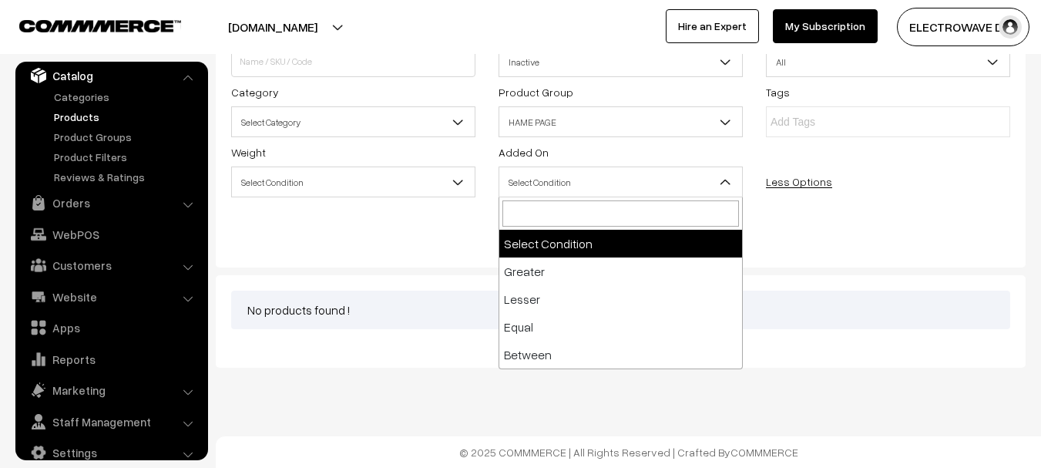
click at [836, 237] on div "Reset Search" at bounding box center [620, 235] width 779 height 34
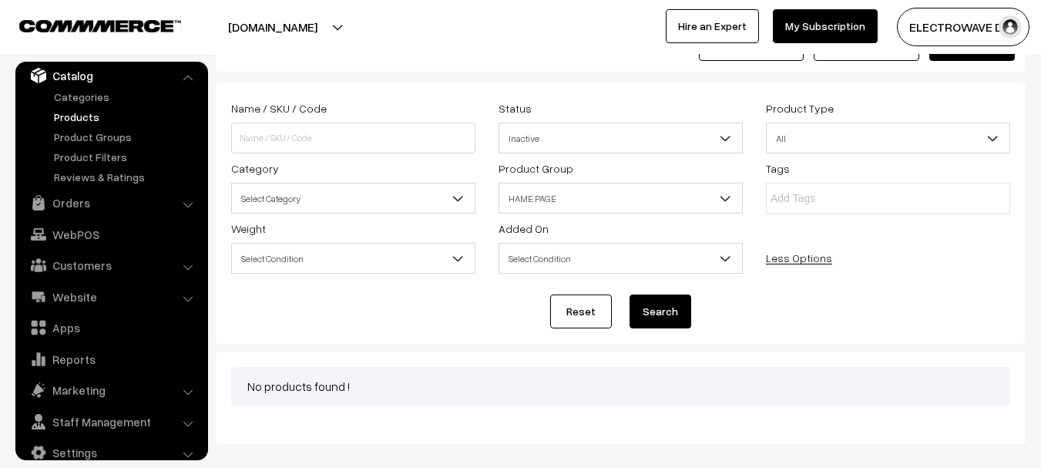
scroll to position [57, 0]
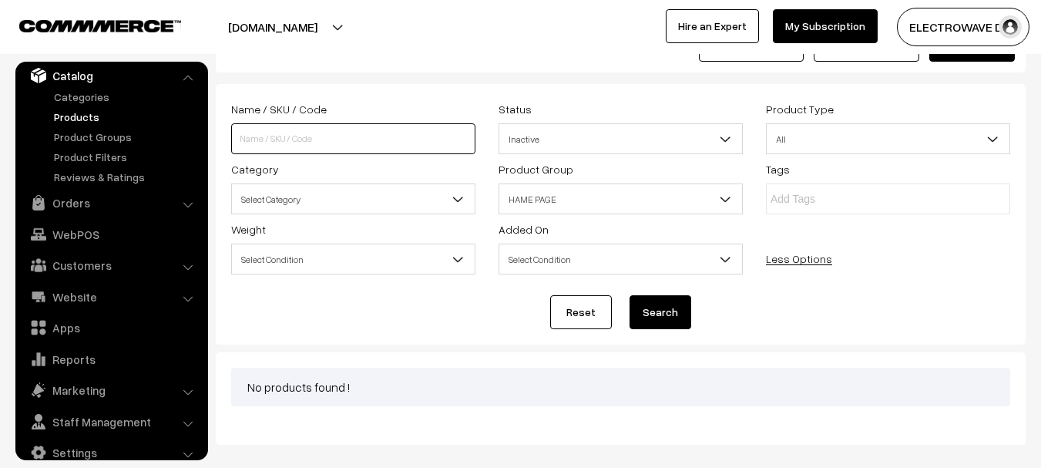
click at [396, 144] on input at bounding box center [353, 138] width 244 height 31
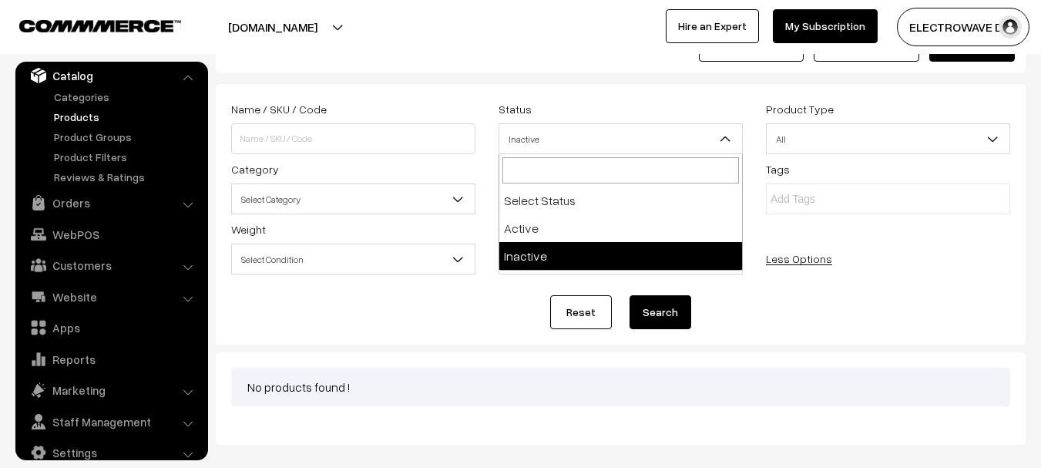
click at [569, 140] on span "Inactive" at bounding box center [620, 139] width 243 height 27
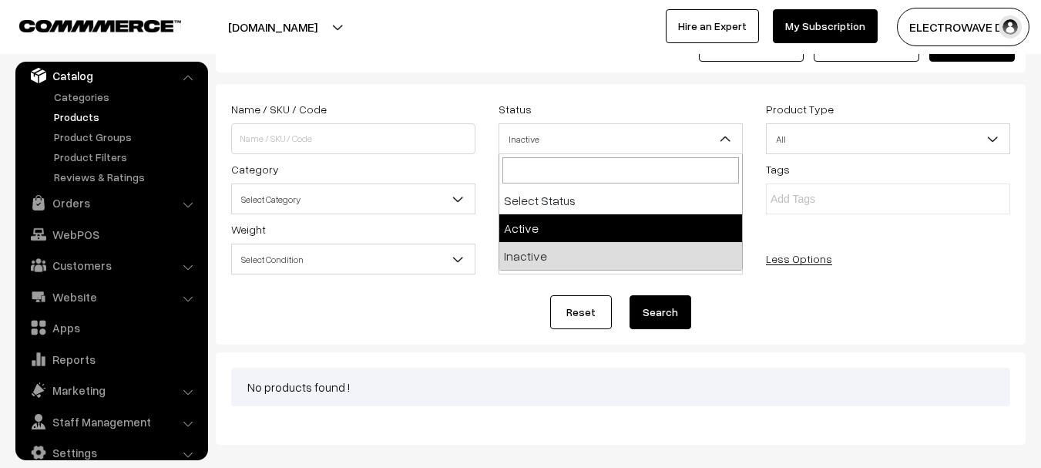
select select "active"
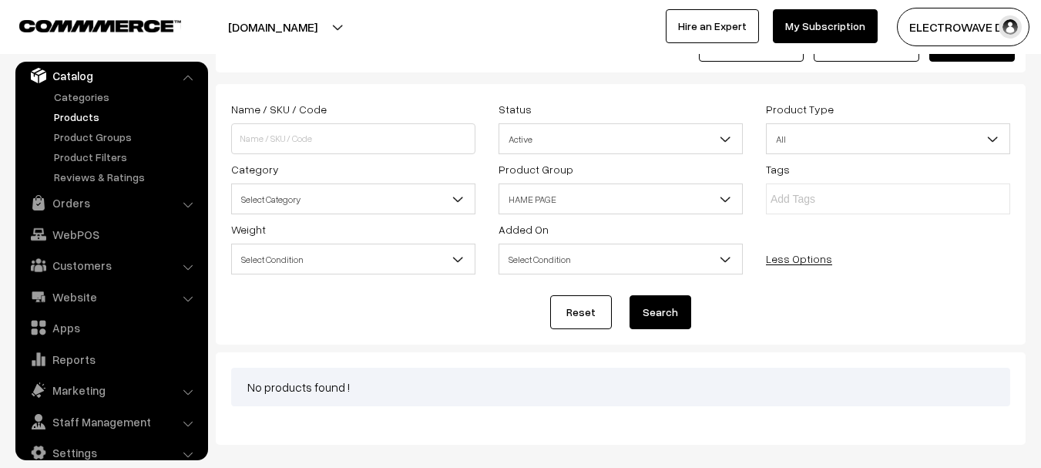
click at [647, 317] on button "Search" at bounding box center [661, 312] width 62 height 34
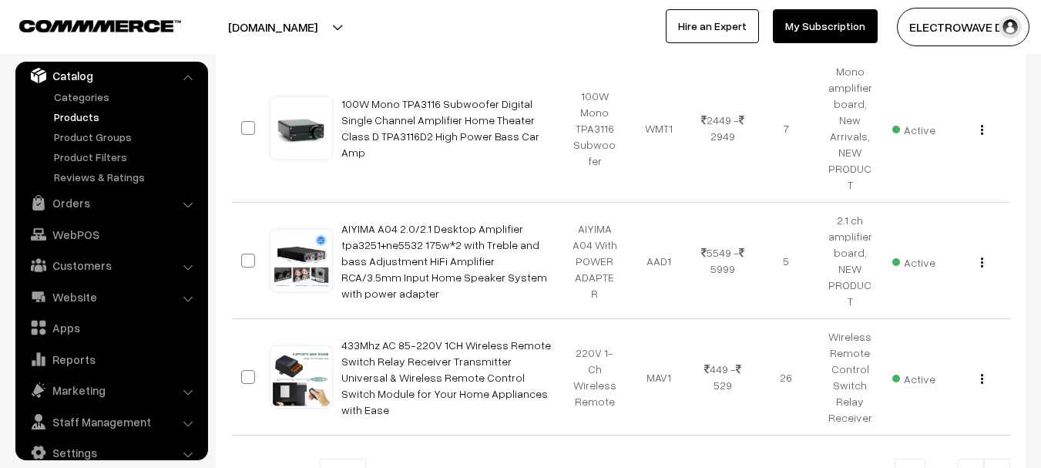
scroll to position [1378, 0]
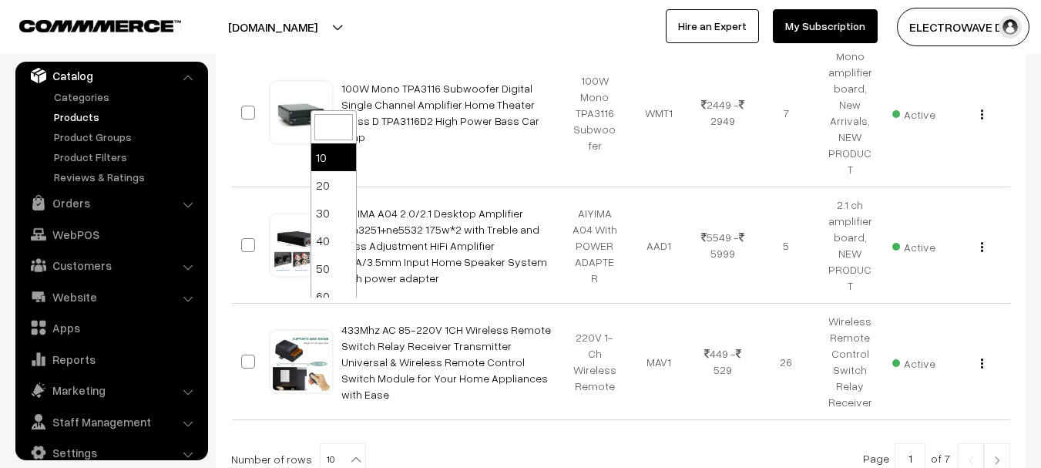
click at [348, 452] on b at bounding box center [355, 459] width 15 height 15
select select "100"
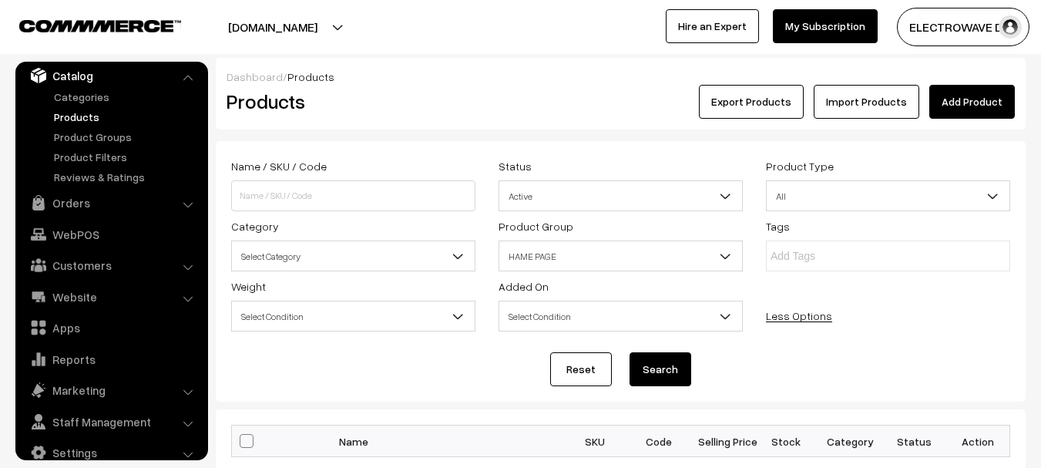
click at [72, 111] on link "Products" at bounding box center [126, 117] width 153 height 16
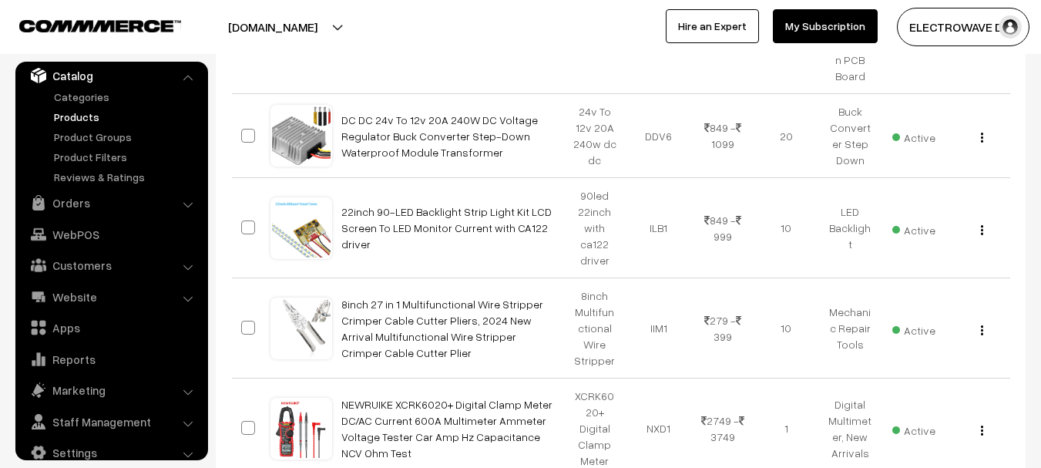
scroll to position [1051, 0]
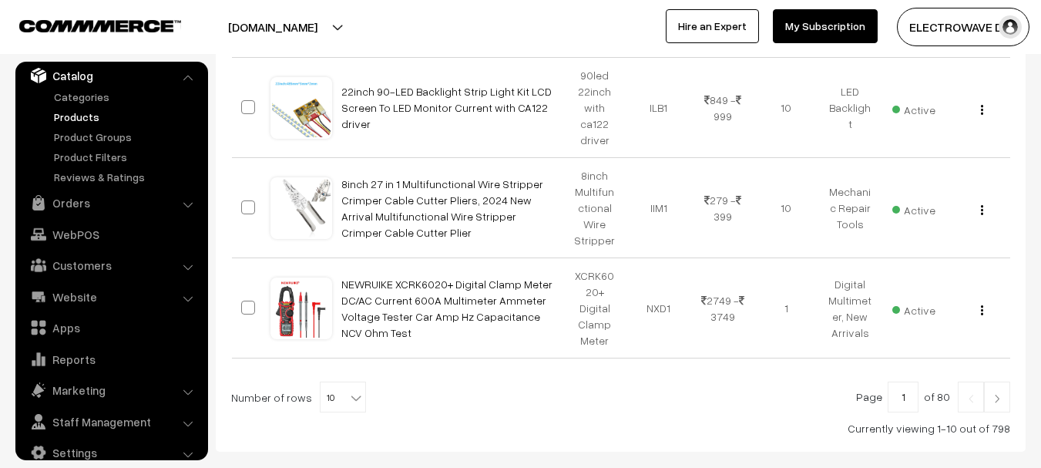
click at [351, 390] on b at bounding box center [355, 397] width 15 height 15
select select "100"
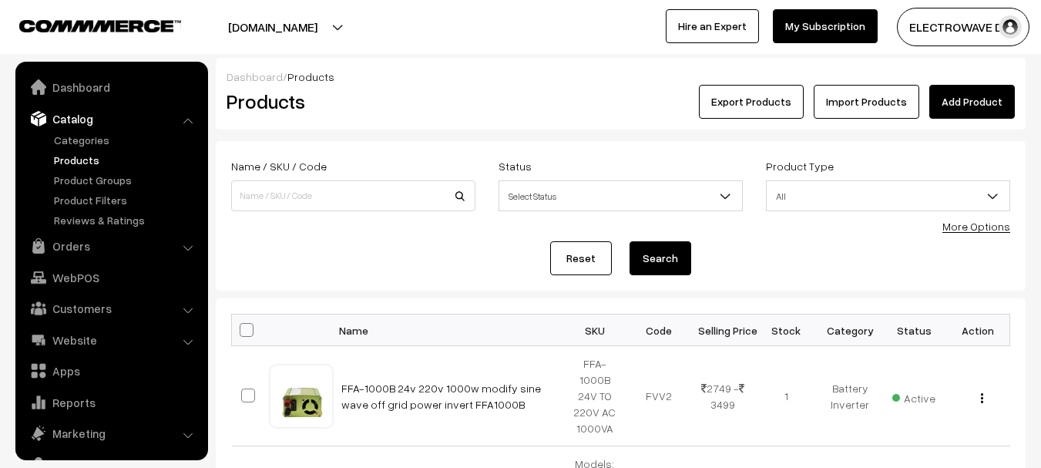
scroll to position [43, 0]
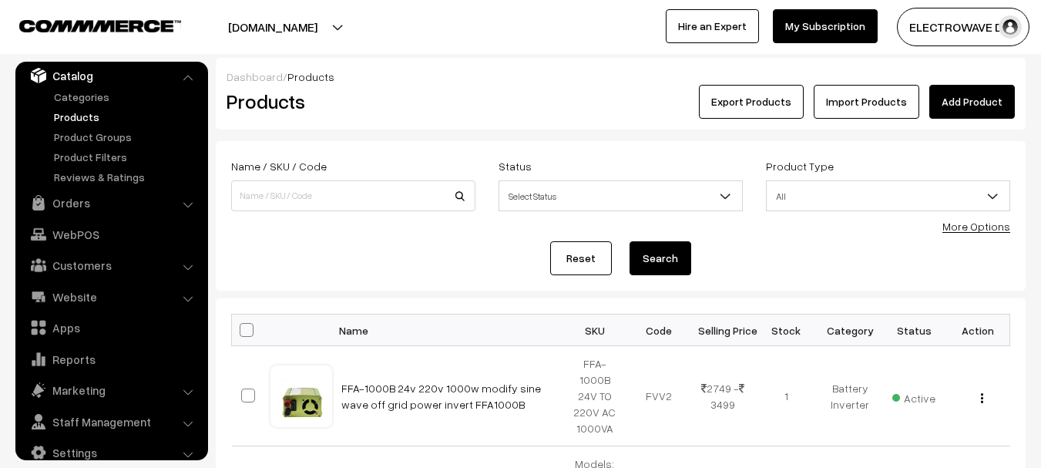
click at [544, 195] on span "Select Status" at bounding box center [620, 196] width 243 height 27
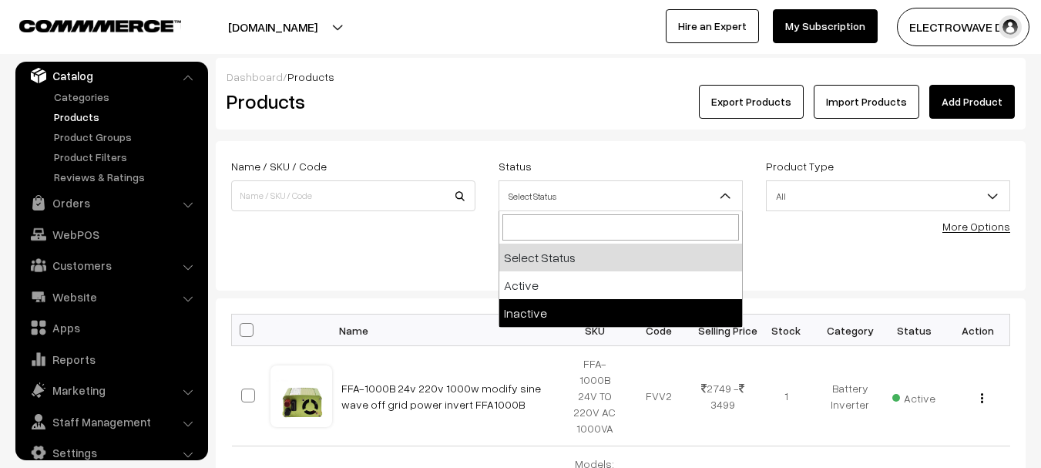
select select "inactive"
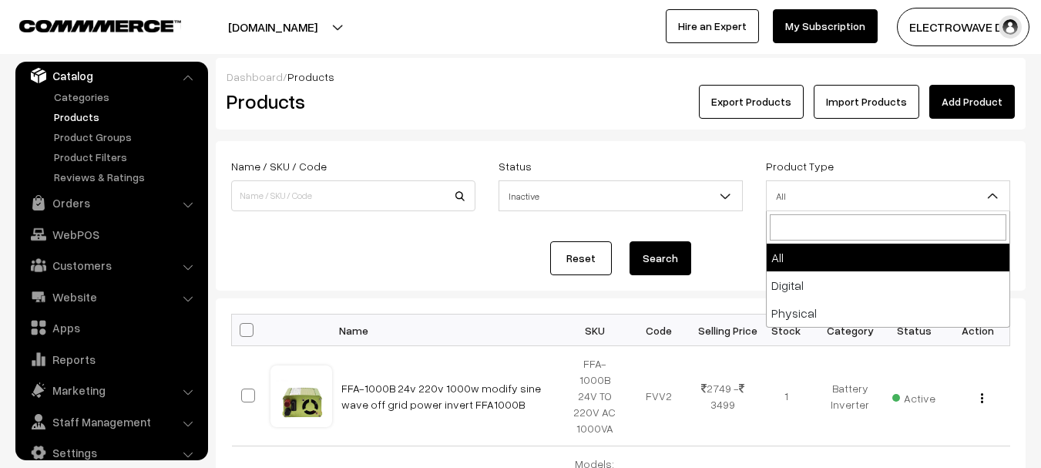
click at [853, 183] on span "All" at bounding box center [888, 196] width 243 height 27
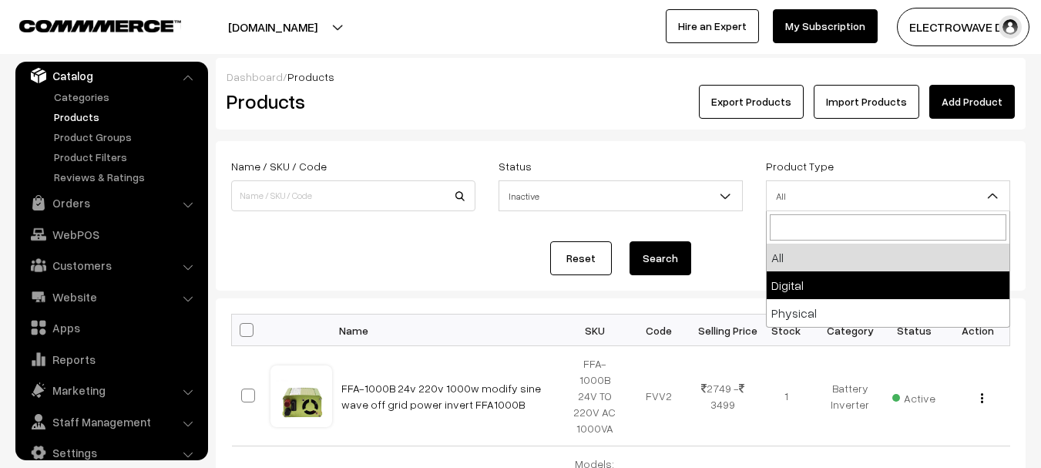
select select "1"
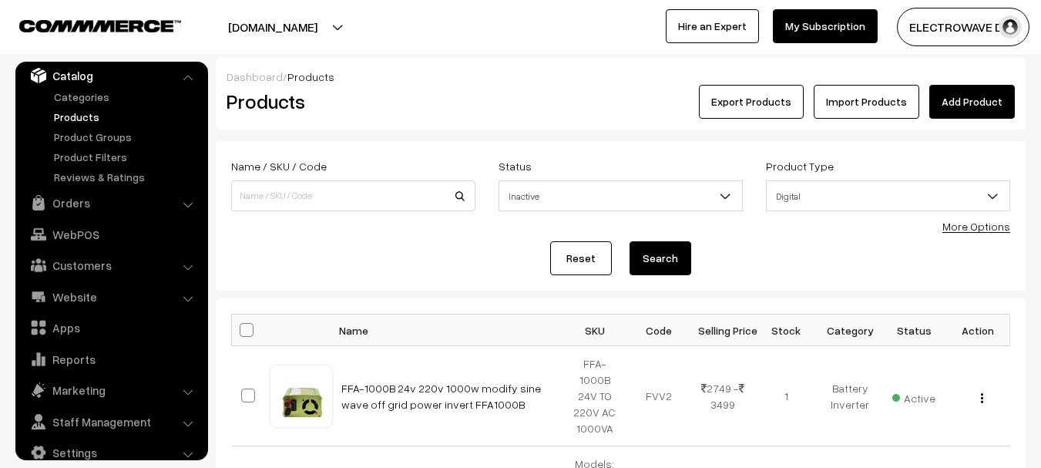
click at [687, 258] on button "Search" at bounding box center [661, 258] width 62 height 34
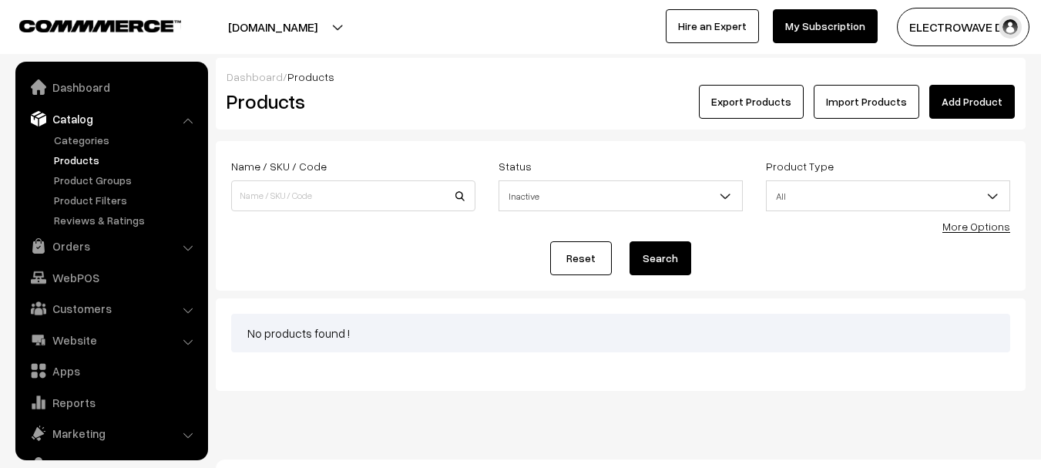
scroll to position [43, 0]
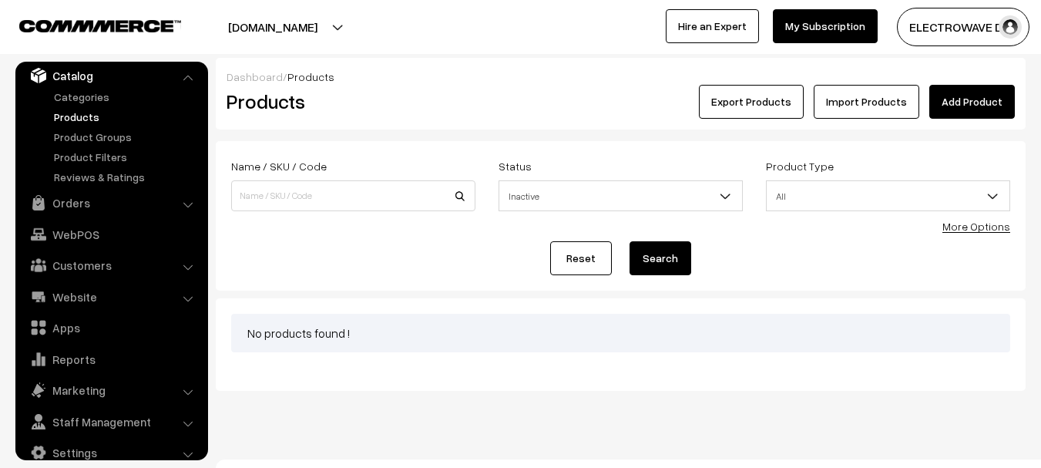
click at [794, 202] on span "All" at bounding box center [888, 196] width 243 height 27
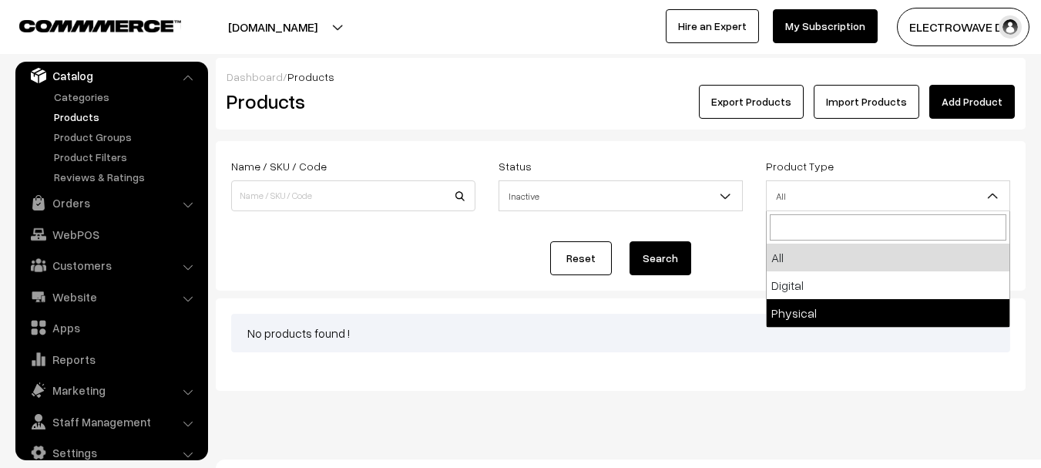
select select "2"
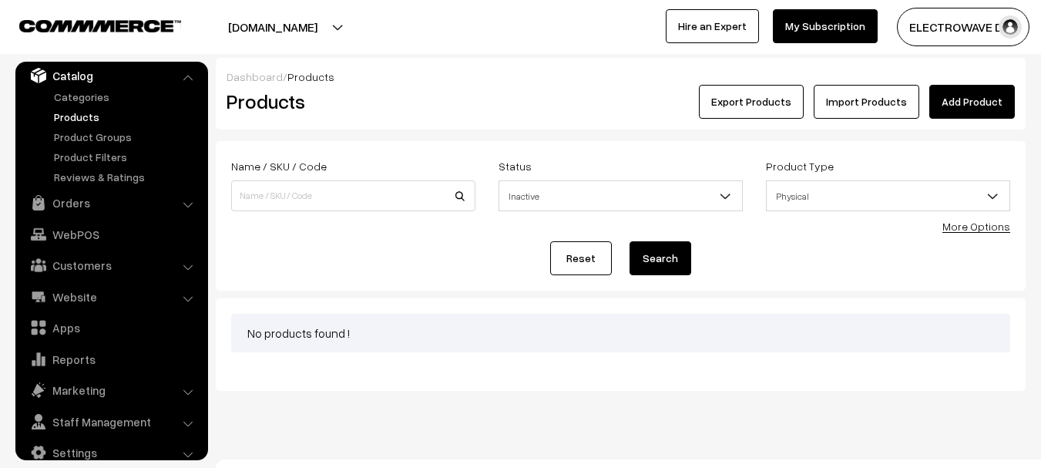
click at [672, 240] on form "Name / SKU / Code Status Select Status Active Inactive Inactive Product Type Al…" at bounding box center [621, 215] width 810 height 149
click at [668, 249] on button "Search" at bounding box center [661, 258] width 62 height 34
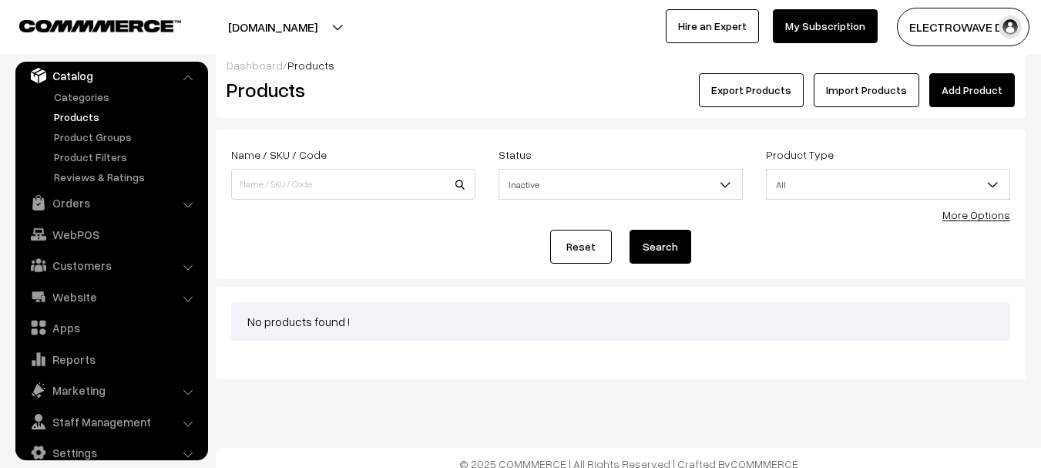
scroll to position [23, 0]
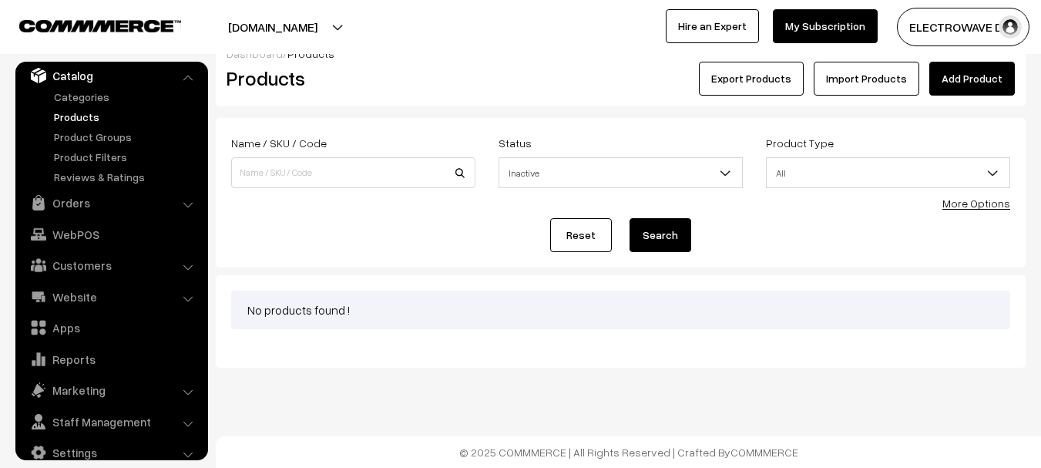
click at [559, 229] on link "Reset" at bounding box center [581, 235] width 62 height 34
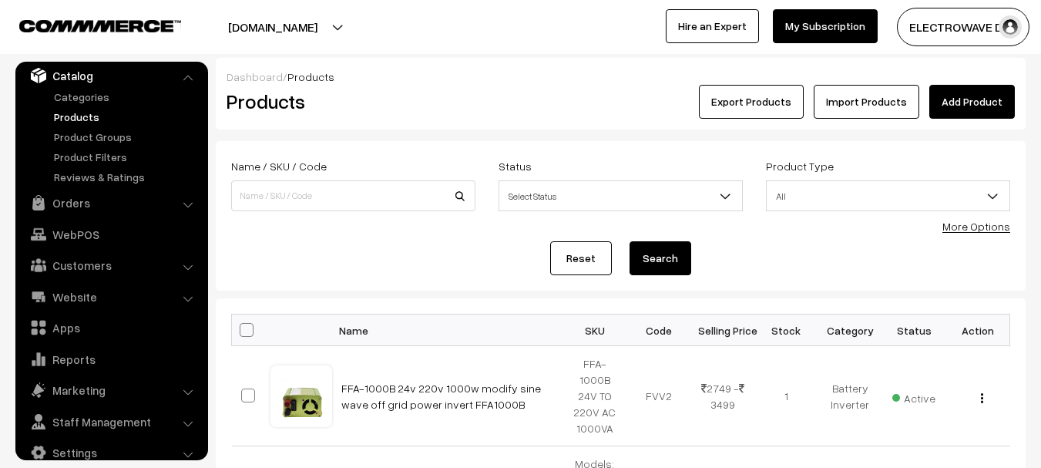
click at [576, 250] on link "Reset" at bounding box center [581, 258] width 62 height 34
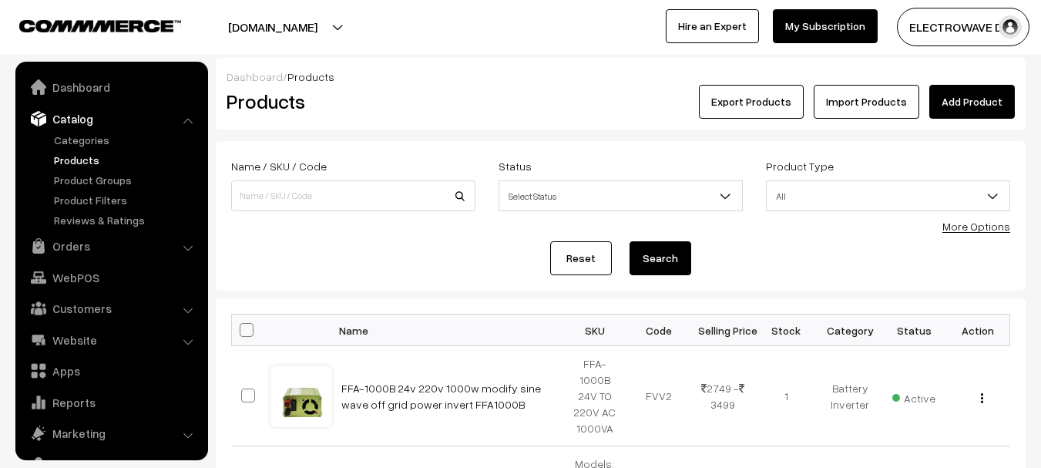
scroll to position [43, 0]
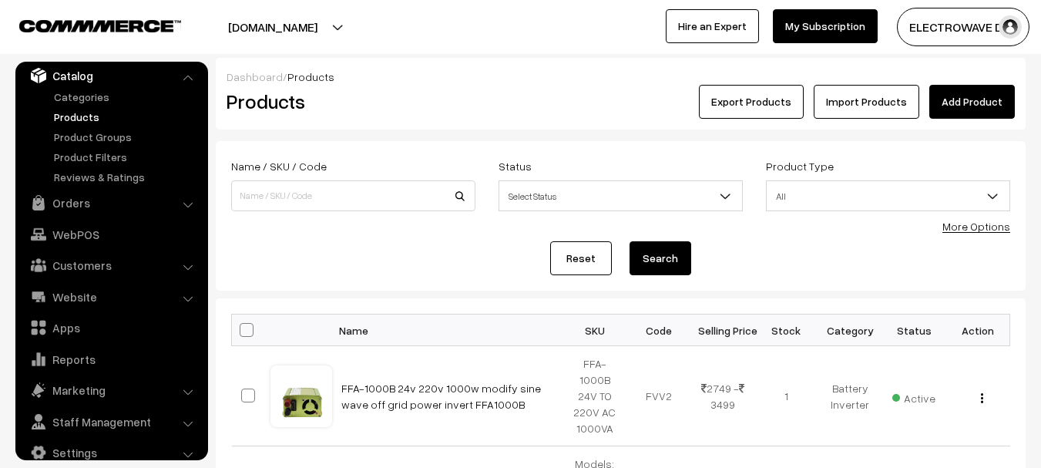
click at [82, 188] on ul "Dashboard Catalog" at bounding box center [111, 261] width 193 height 398
click at [63, 199] on link "Orders" at bounding box center [110, 203] width 183 height 28
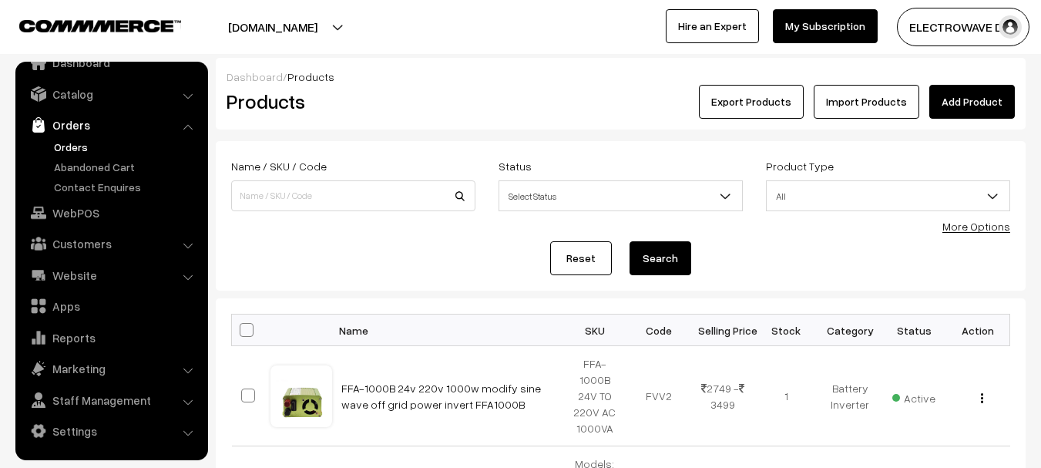
click at [74, 145] on link "Orders" at bounding box center [126, 147] width 153 height 16
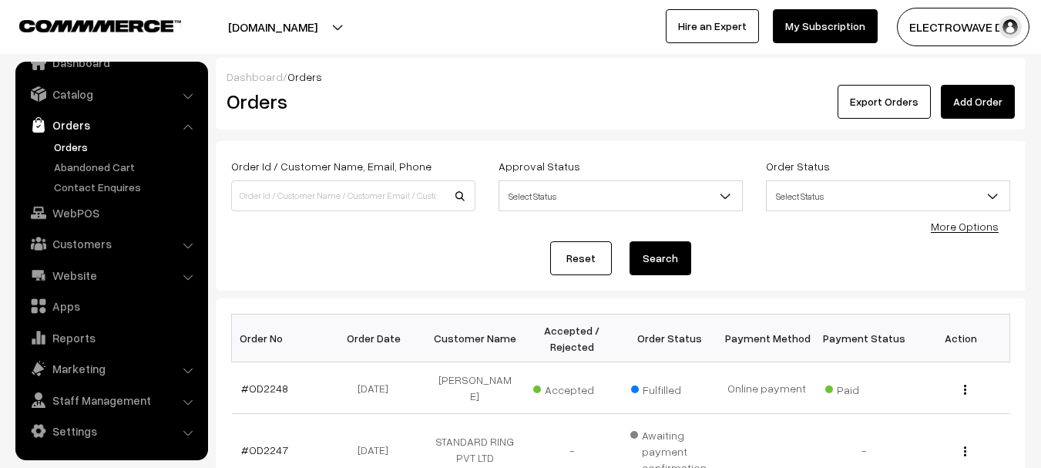
click at [281, 32] on button "[DOMAIN_NAME]" at bounding box center [272, 27] width 197 height 39
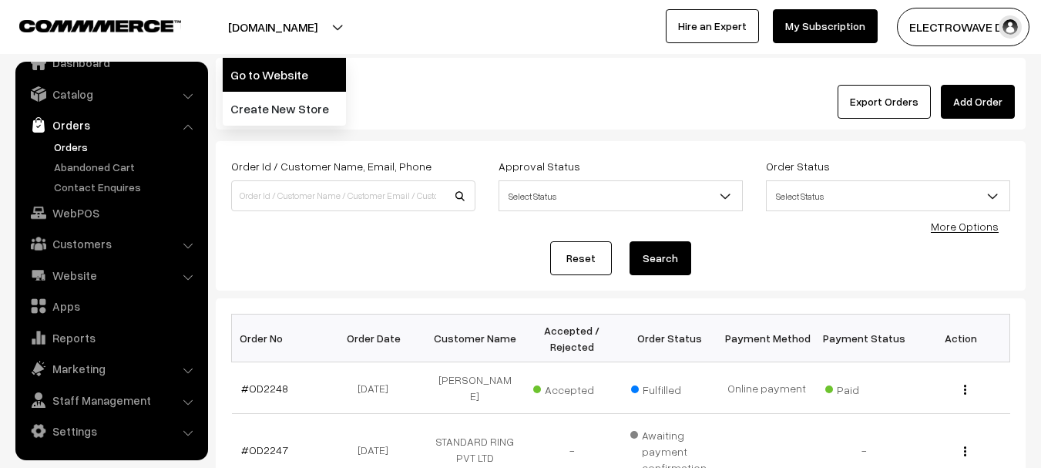
click at [270, 80] on link "Go to Website" at bounding box center [284, 75] width 123 height 34
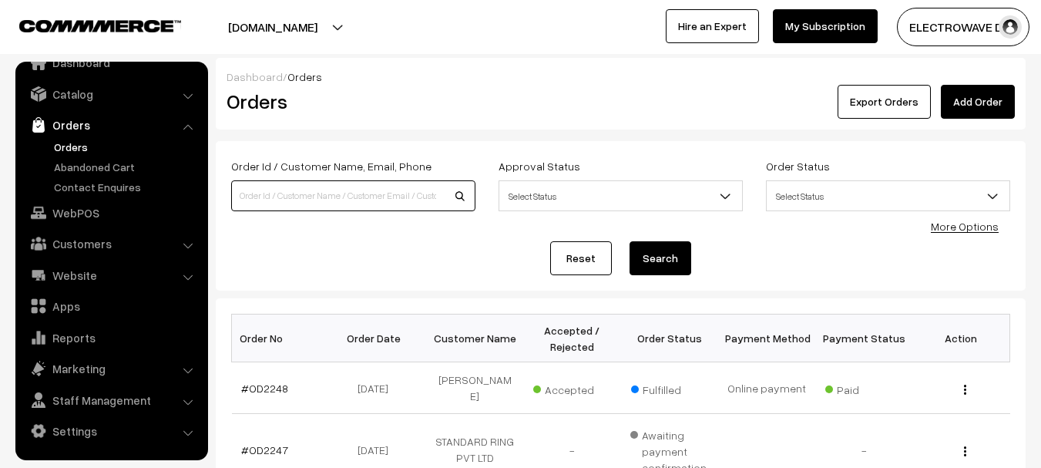
click at [353, 191] on input at bounding box center [353, 195] width 244 height 31
paste input "OD1955"
type input "OD1955"
click at [630, 241] on button "Search" at bounding box center [661, 258] width 62 height 34
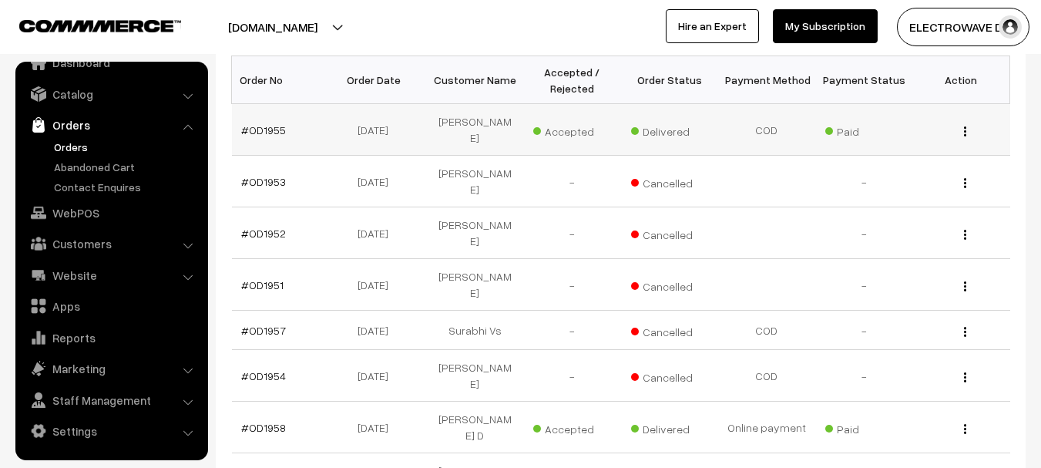
scroll to position [231, 0]
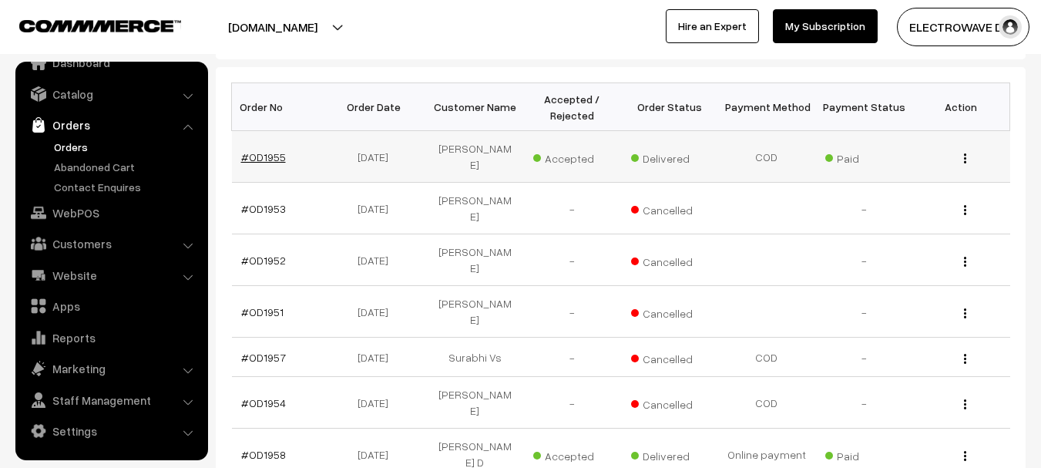
click at [270, 150] on link "#OD1955" at bounding box center [263, 156] width 45 height 13
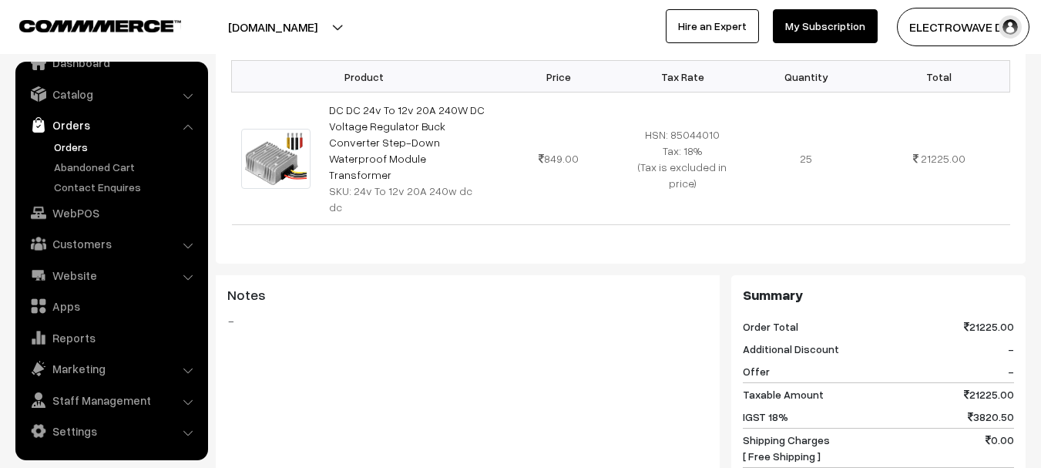
scroll to position [616, 0]
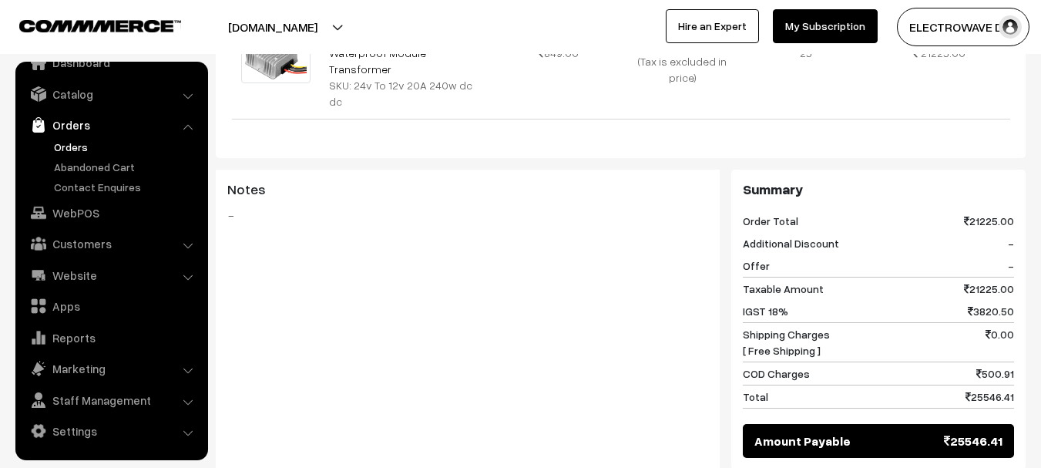
copy div "COD Charges 500.9"
copy div "COD Charges 500.91"
drag, startPoint x: 744, startPoint y: 294, endPoint x: 1013, endPoint y: 286, distance: 269.0
click at [1013, 362] on div "COD Charges 500.91" at bounding box center [878, 373] width 271 height 23
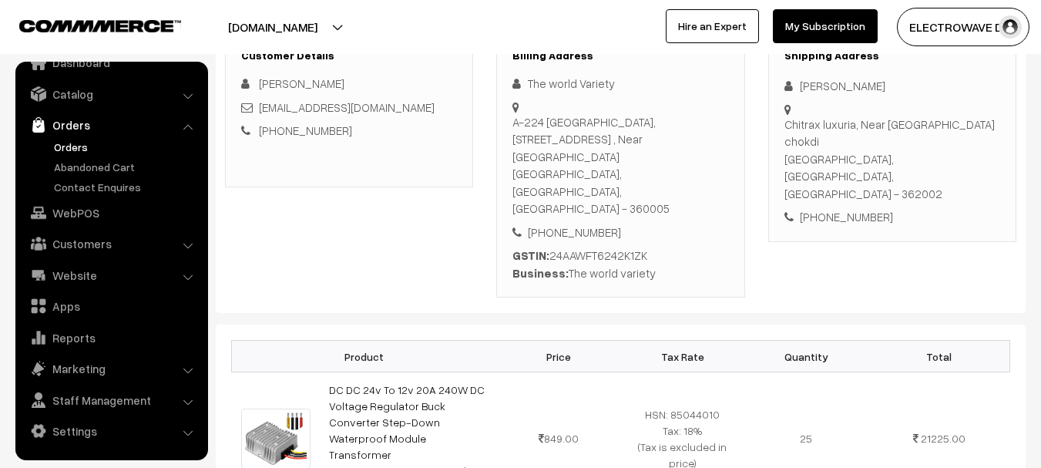
scroll to position [385, 0]
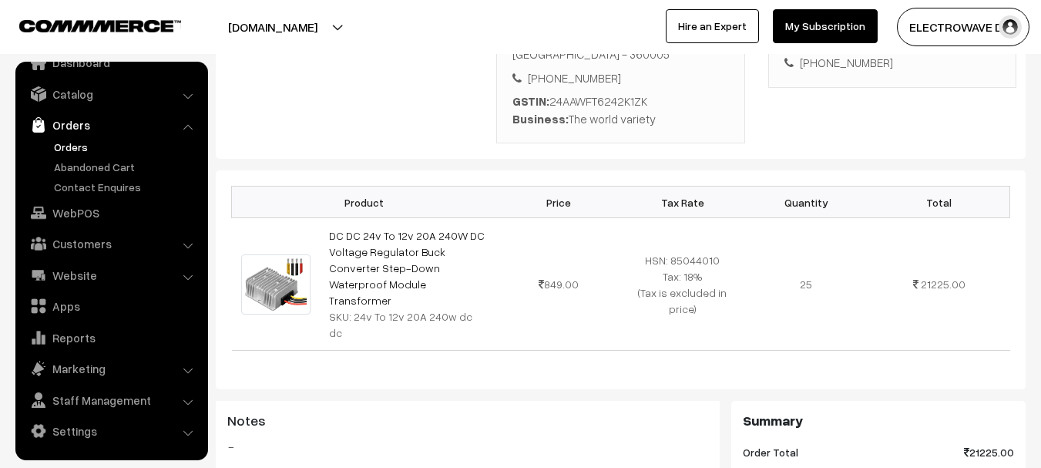
click at [57, 147] on link "Orders" at bounding box center [126, 147] width 153 height 16
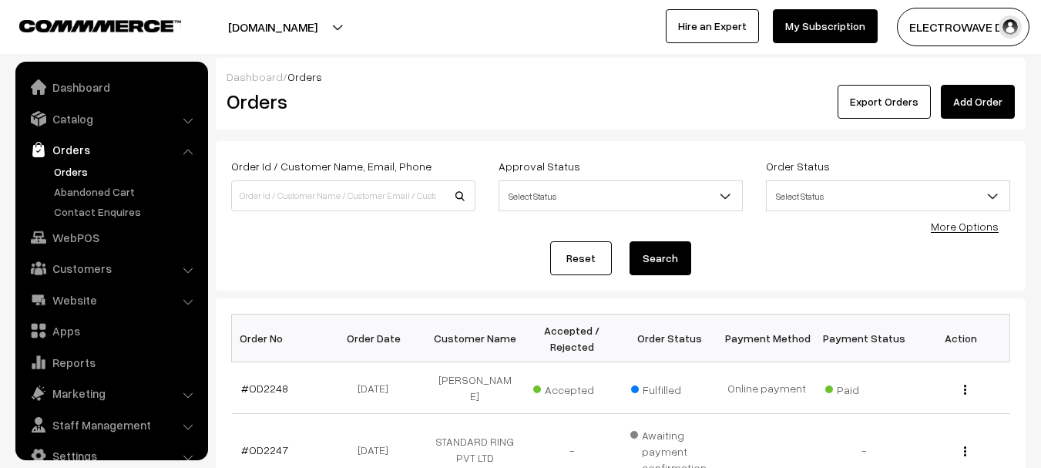
scroll to position [25, 0]
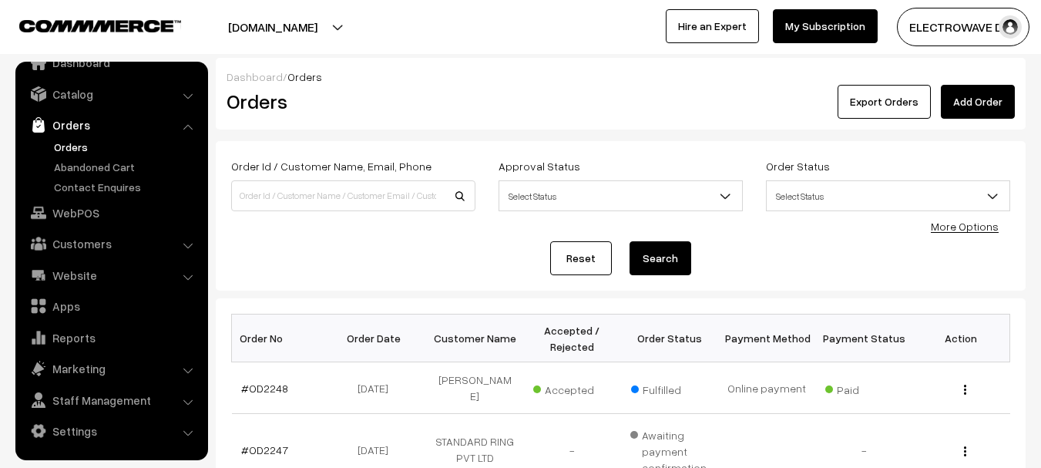
click at [52, 149] on link "Orders" at bounding box center [126, 147] width 153 height 16
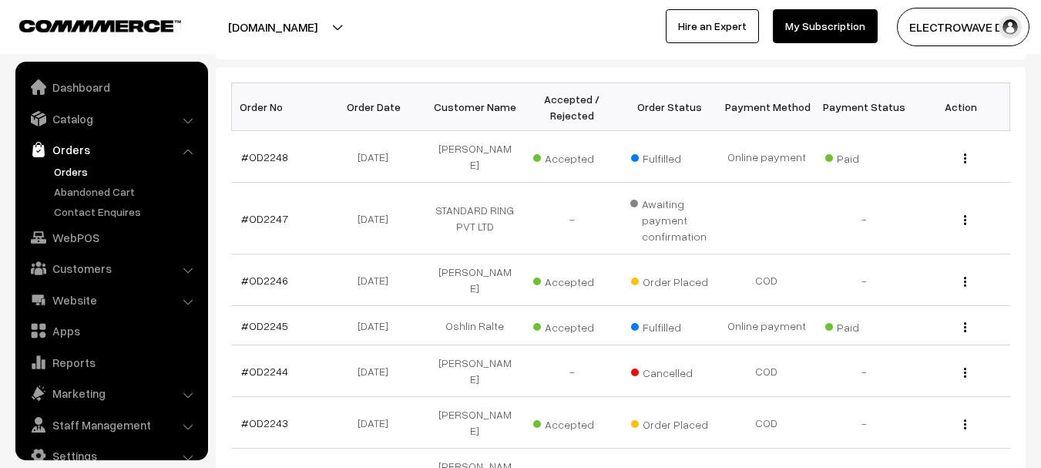
scroll to position [25, 0]
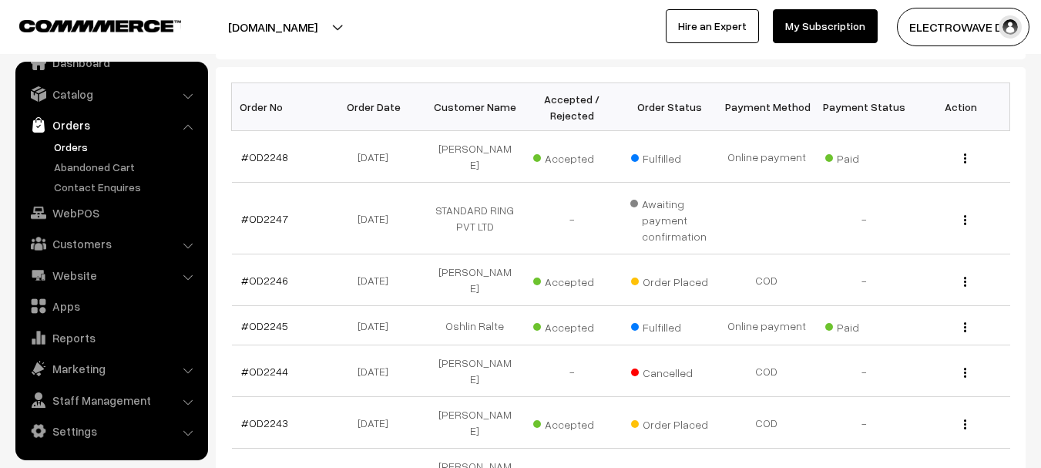
click at [80, 142] on link "Orders" at bounding box center [126, 147] width 153 height 16
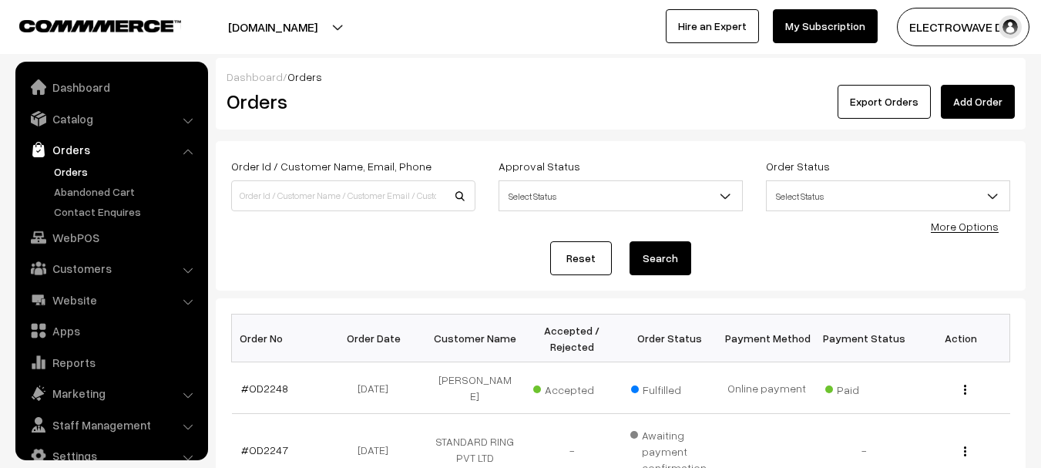
scroll to position [25, 0]
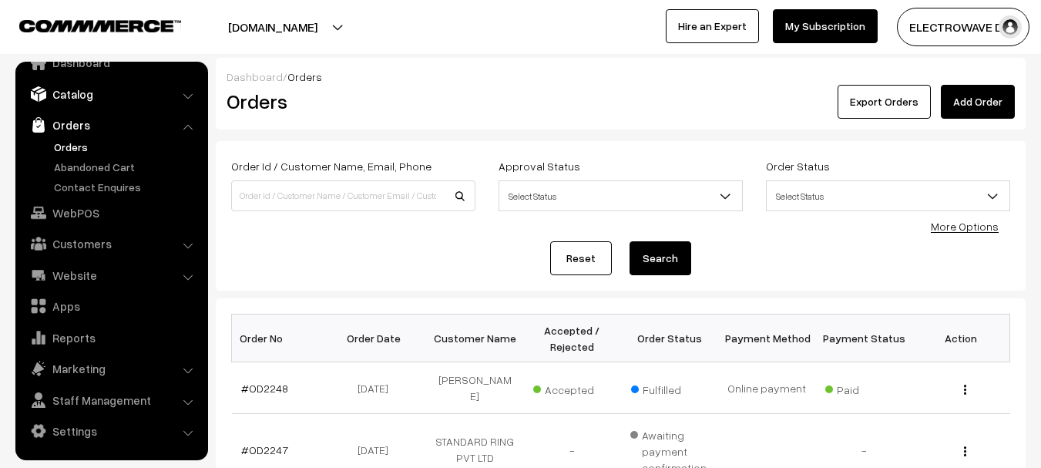
click at [109, 100] on link "Catalog" at bounding box center [110, 94] width 183 height 28
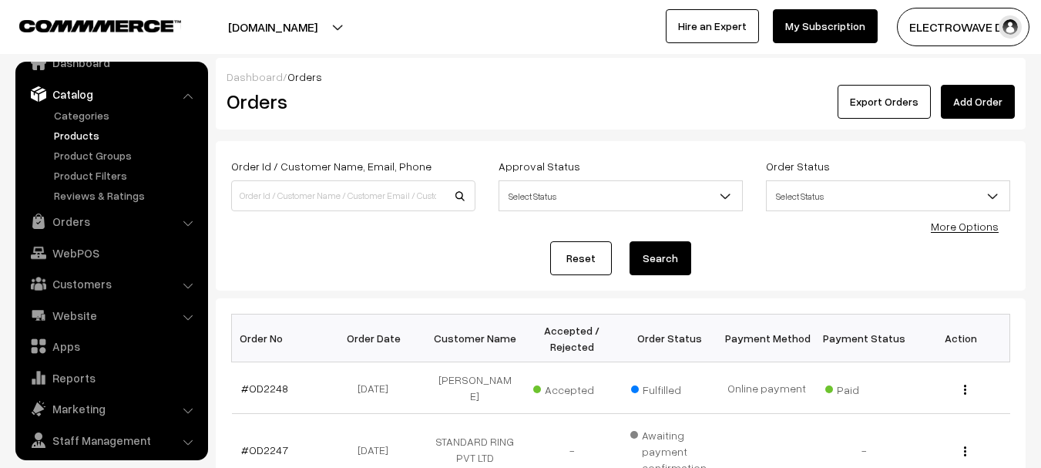
click at [99, 134] on link "Products" at bounding box center [126, 135] width 153 height 16
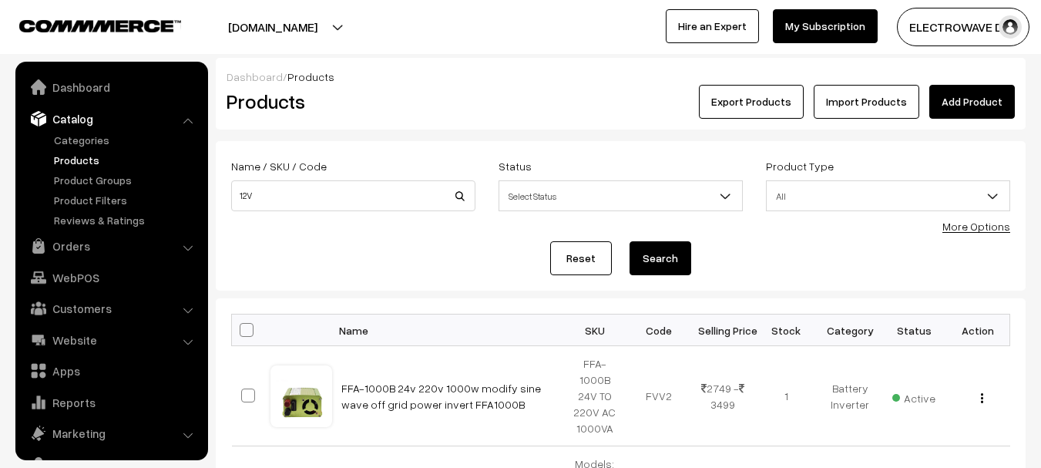
scroll to position [43, 0]
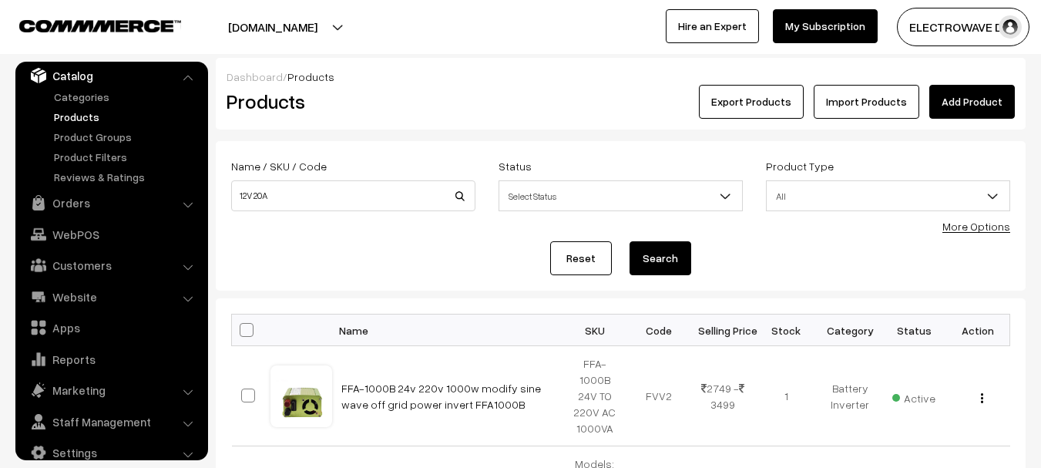
type input "12V 20A"
click at [630, 241] on button "Search" at bounding box center [661, 258] width 62 height 34
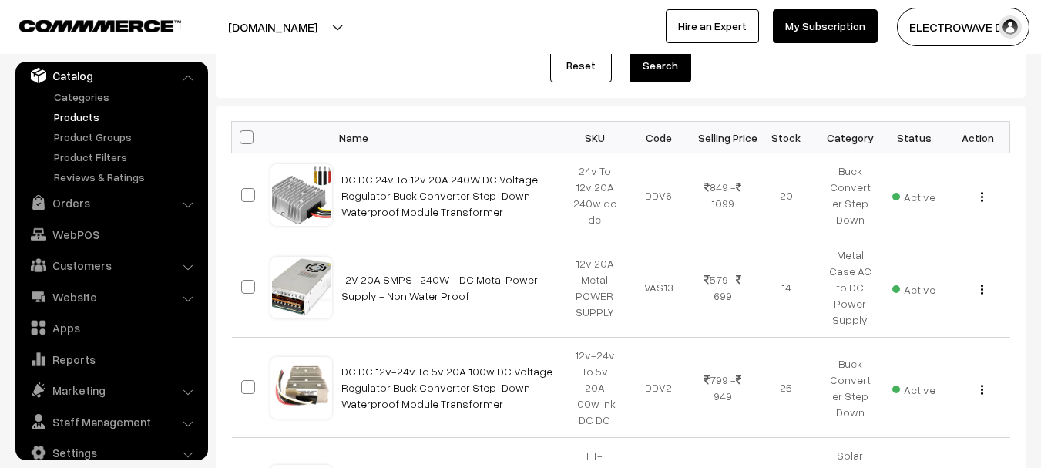
scroll to position [231, 0]
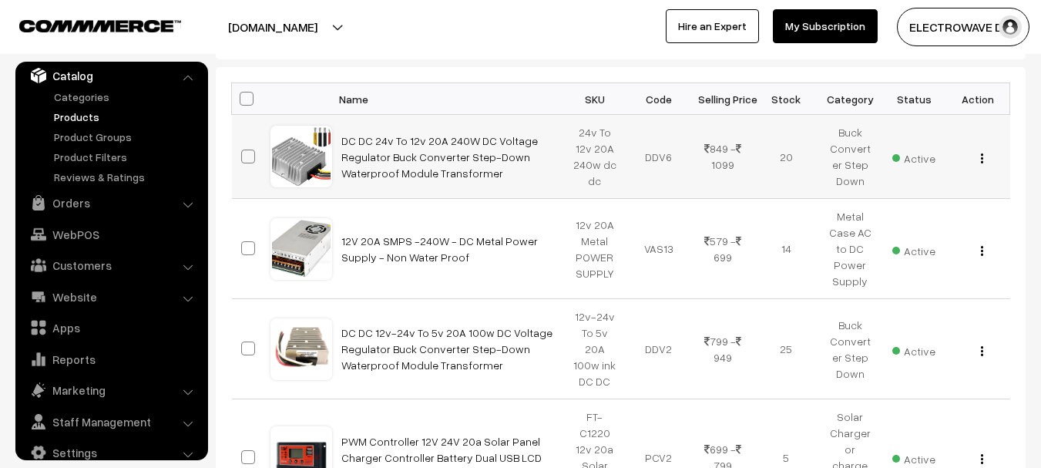
click at [981, 159] on img "button" at bounding box center [982, 158] width 2 height 10
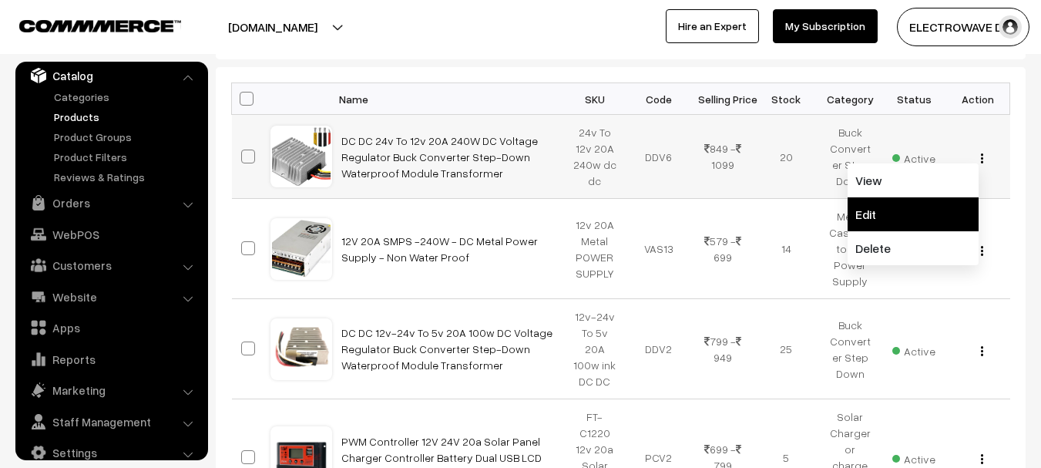
click at [884, 204] on link "Edit" at bounding box center [913, 214] width 131 height 34
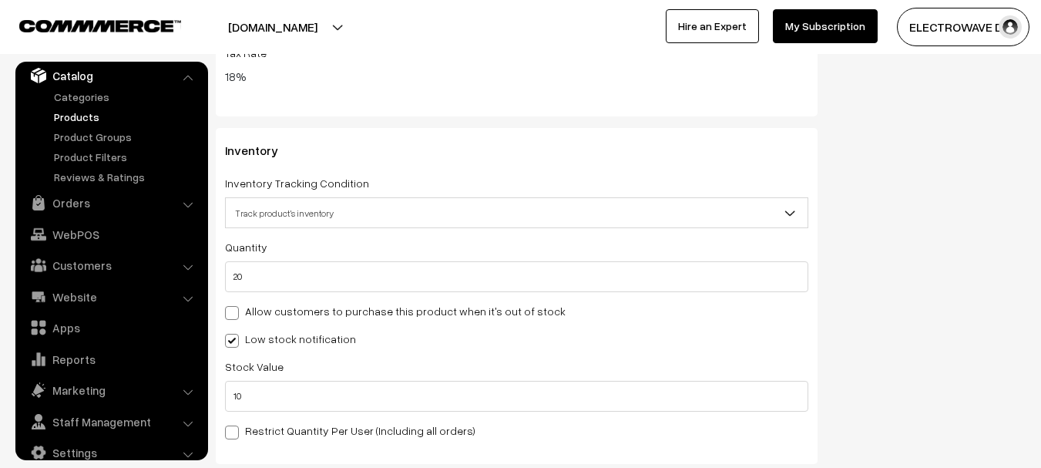
scroll to position [2109, 0]
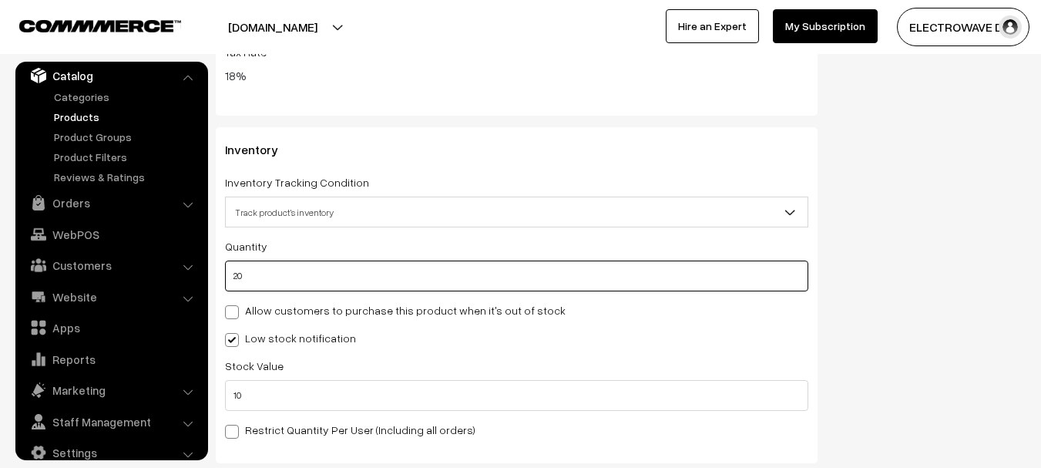
drag, startPoint x: 323, startPoint y: 260, endPoint x: 232, endPoint y: 257, distance: 91.0
click at [232, 260] on input "20" at bounding box center [516, 275] width 583 height 31
type input "5"
type input "25"
type input "50"
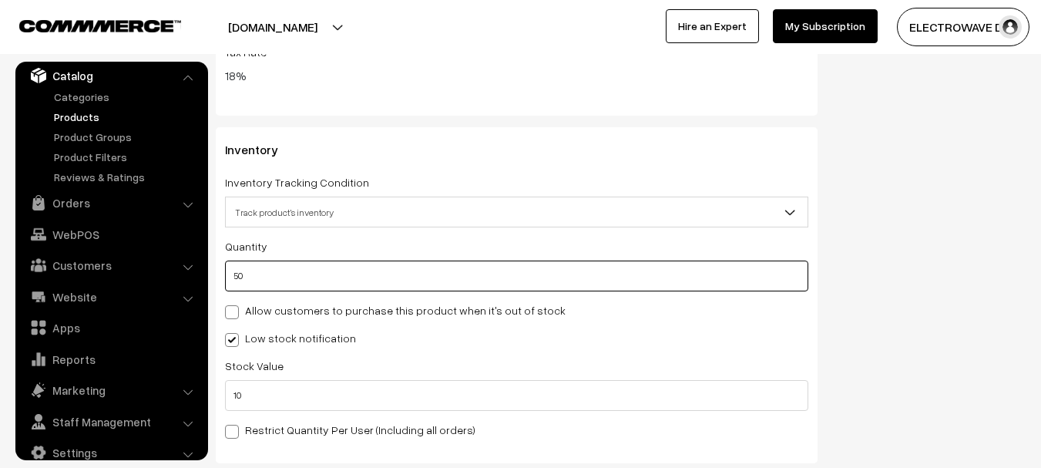
type input "70"
type input "500"
type input "520"
drag, startPoint x: 309, startPoint y: 249, endPoint x: 185, endPoint y: 260, distance: 124.6
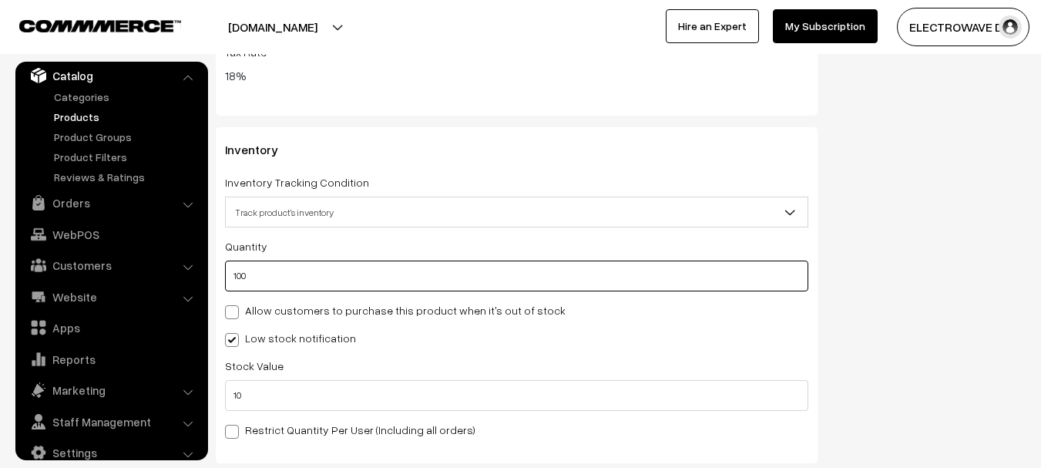
type input "100"
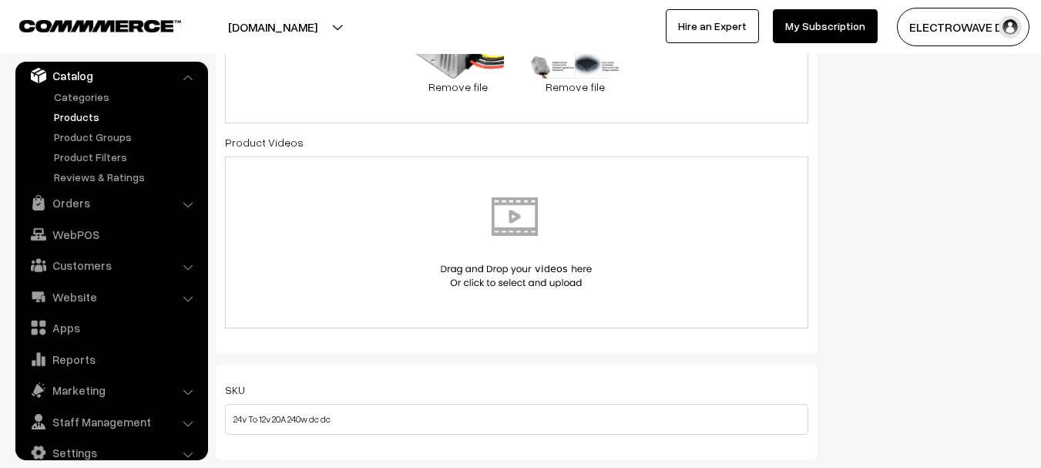
scroll to position [0, 0]
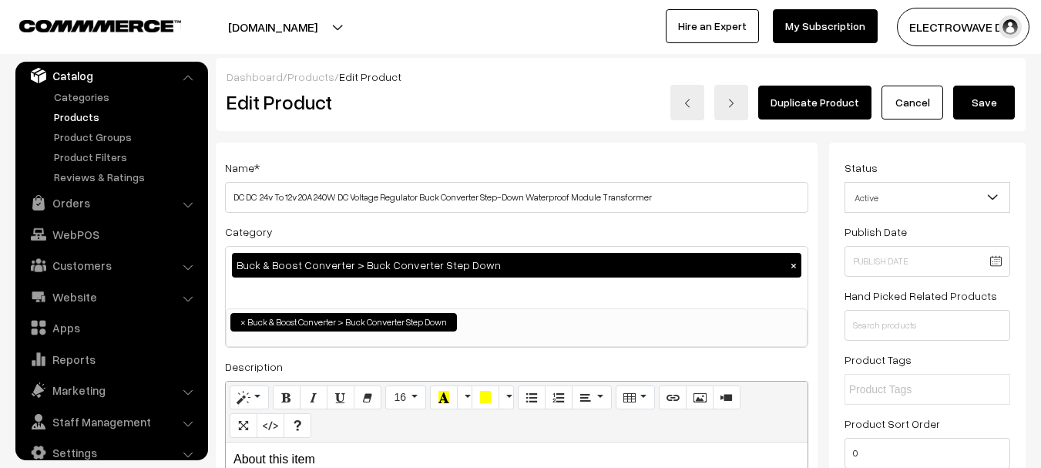
click at [986, 86] on button "Save" at bounding box center [984, 103] width 62 height 34
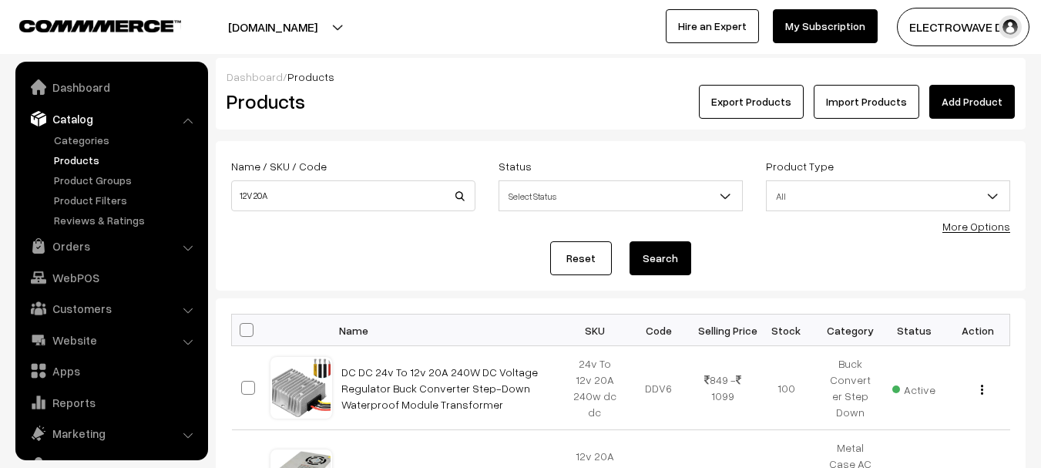
scroll to position [43, 0]
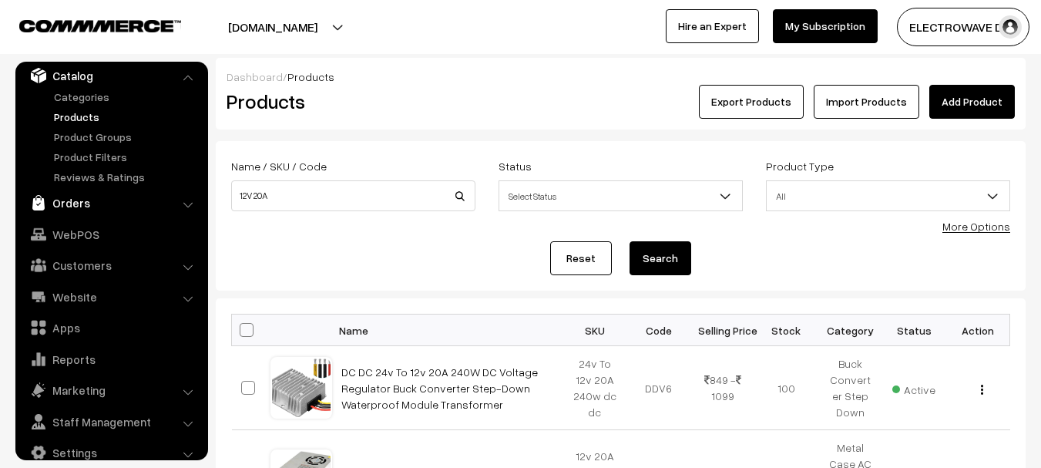
click at [76, 198] on link "Orders" at bounding box center [110, 203] width 183 height 28
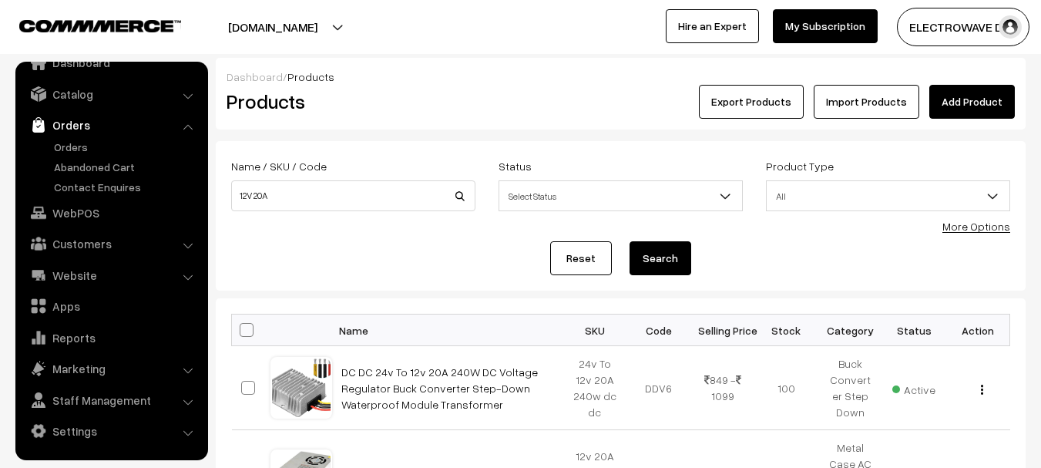
scroll to position [25, 0]
click at [69, 143] on link "Orders" at bounding box center [126, 147] width 153 height 16
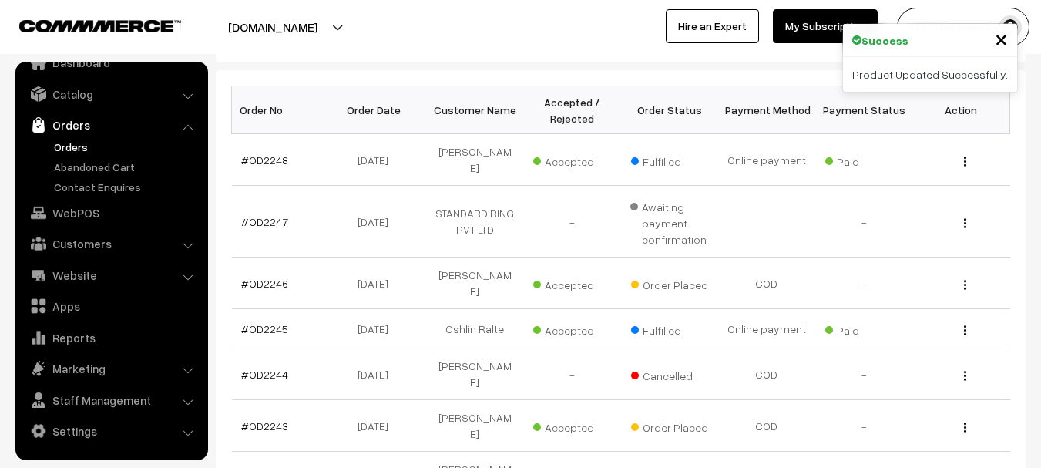
scroll to position [231, 0]
